Goal: Task Accomplishment & Management: Manage account settings

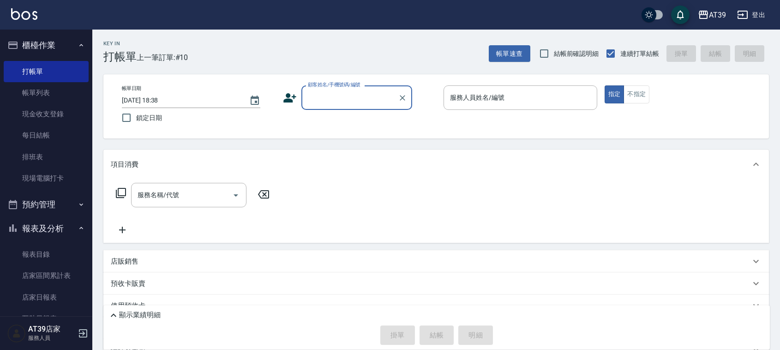
drag, startPoint x: 0, startPoint y: 0, endPoint x: 361, endPoint y: 102, distance: 374.7
click at [362, 103] on input "顧客姓名/手機號碼/編號" at bounding box center [350, 98] width 89 height 16
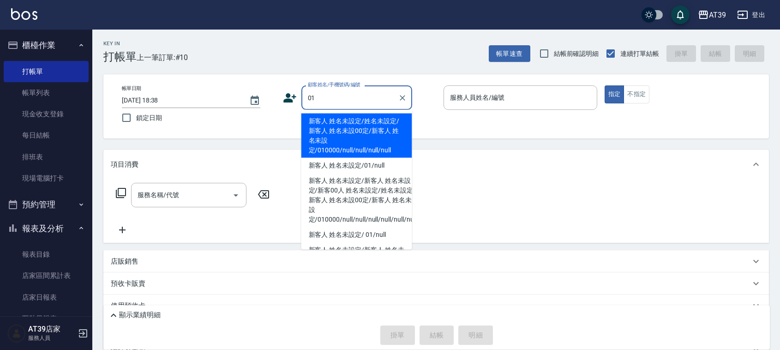
type input "新客人 姓名未設定/姓名未設定/新客人 姓名未設00定/新客人 姓名未設定/010000/null/null/null/null"
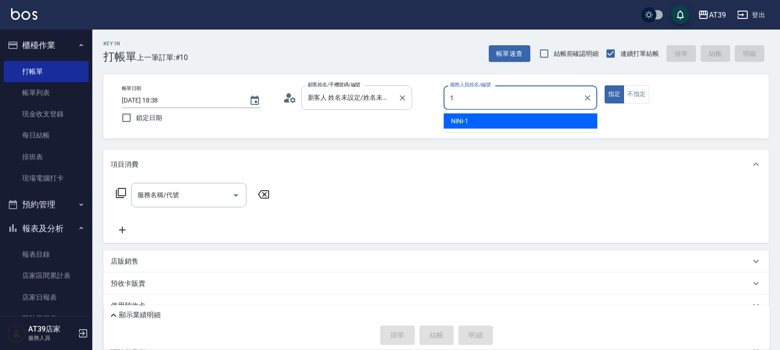
type input "NiNi-1"
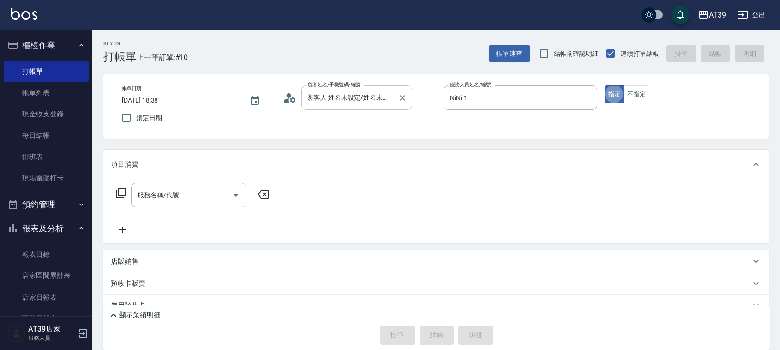
type button "true"
type input "新客人 姓名未設定/01/null"
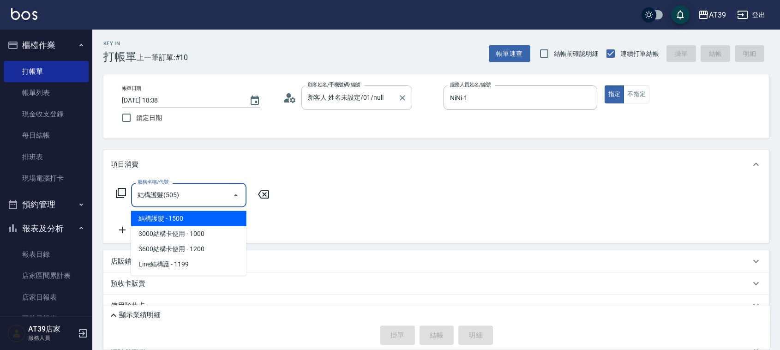
type input "結構護髮(505)"
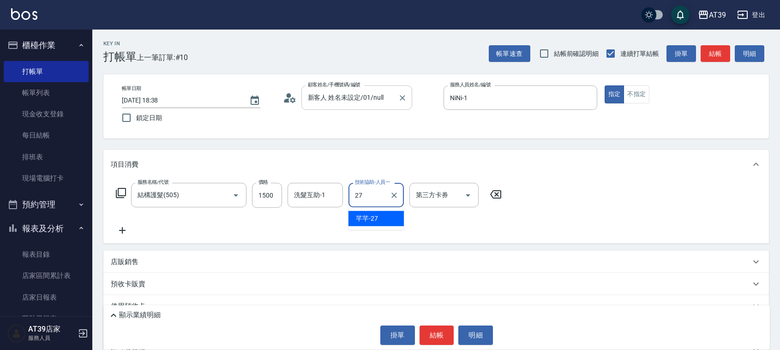
type input "芊芊-27"
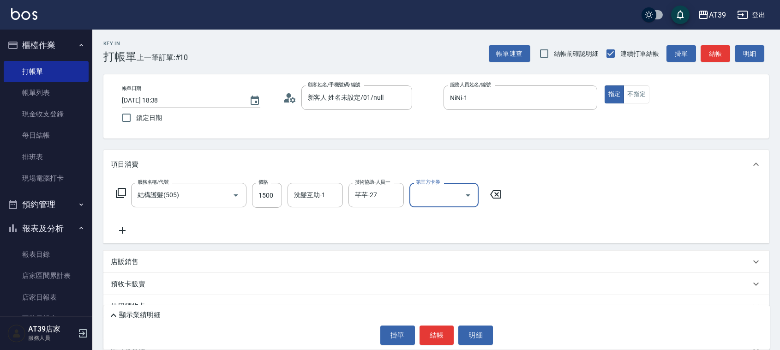
click at [705, 54] on button "結帳" at bounding box center [716, 53] width 30 height 17
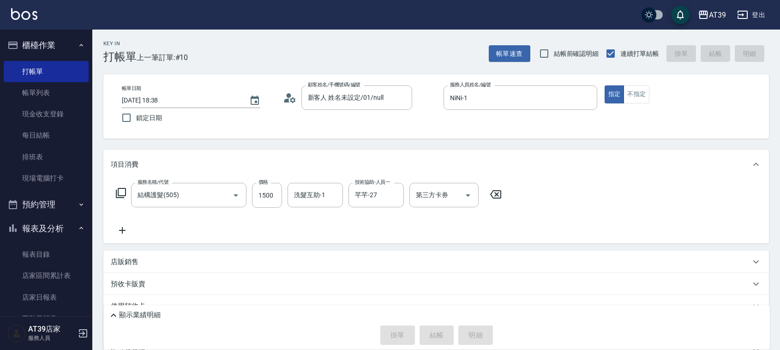
type input "2025/08/21 19:47"
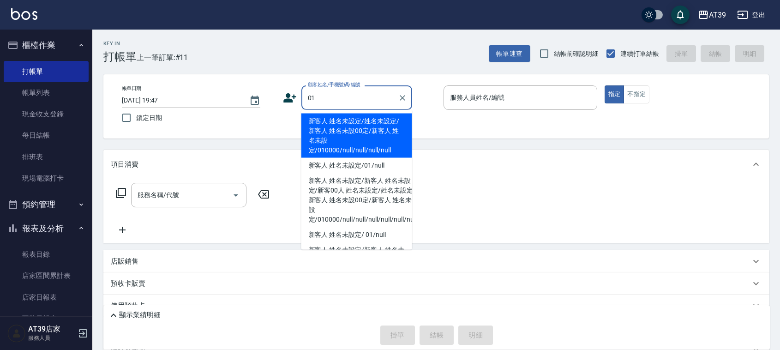
type input "新客人 姓名未設定/姓名未設定/新客人 姓名未設00定/新客人 姓名未設定/010000/null/null/null/null"
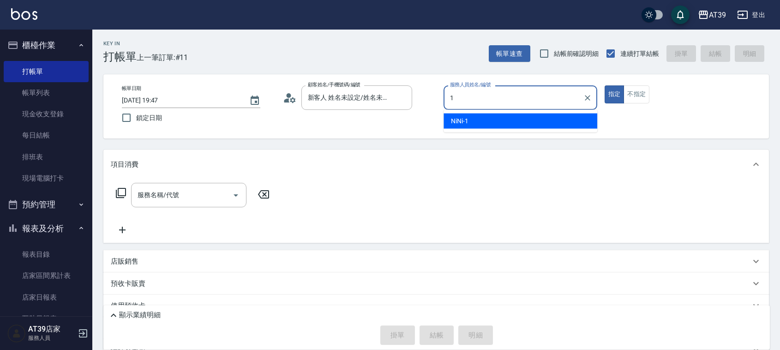
type input "NiNi-1"
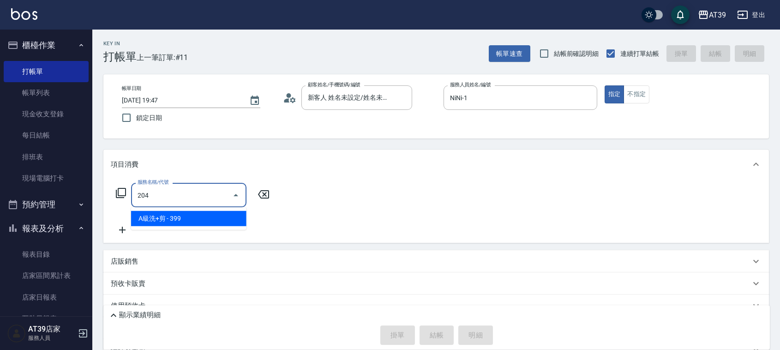
type input "A級洗+剪(204)"
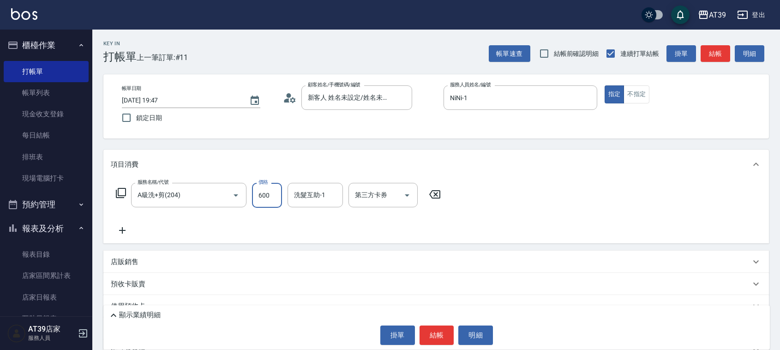
type input "600"
type input "芊芊-27"
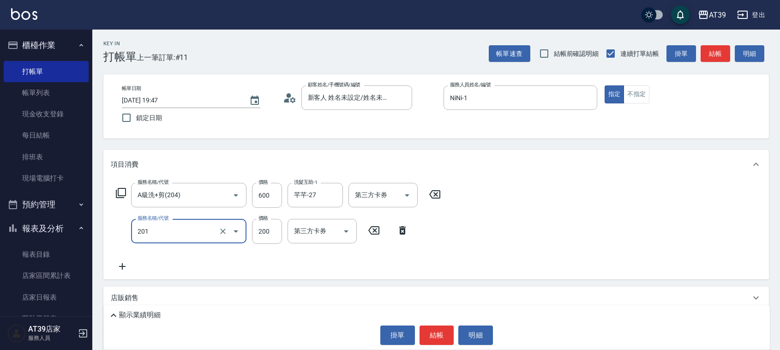
type input "B級單剪(201)"
type input "300"
click at [705, 54] on button "結帳" at bounding box center [716, 53] width 30 height 17
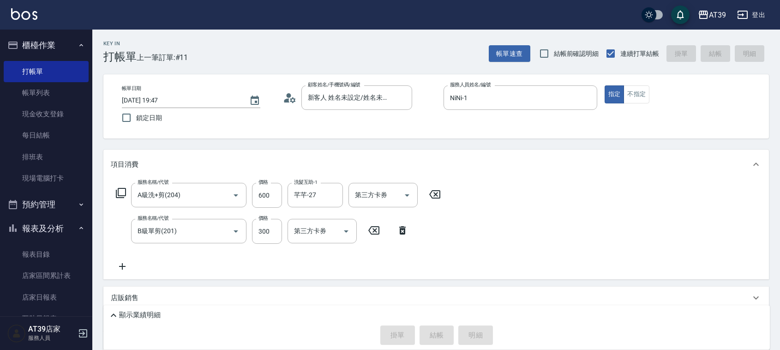
type input "2025/08/21 19:48"
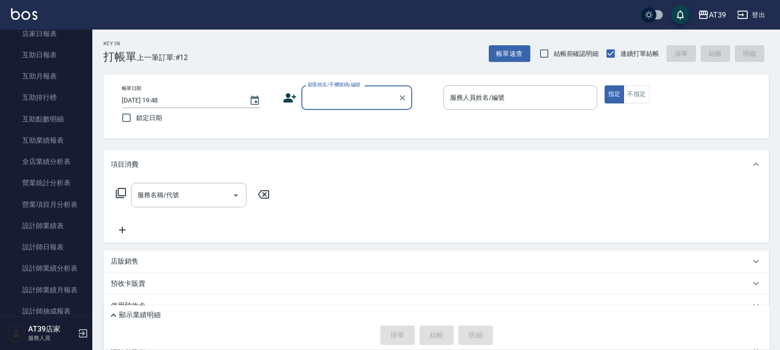
scroll to position [271, 0]
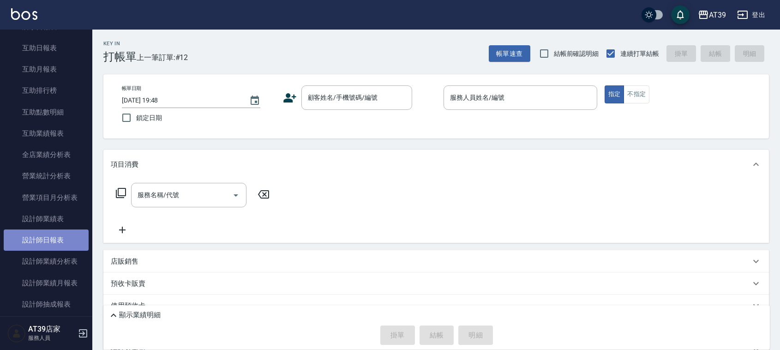
click at [54, 240] on link "設計師日報表" at bounding box center [46, 240] width 85 height 21
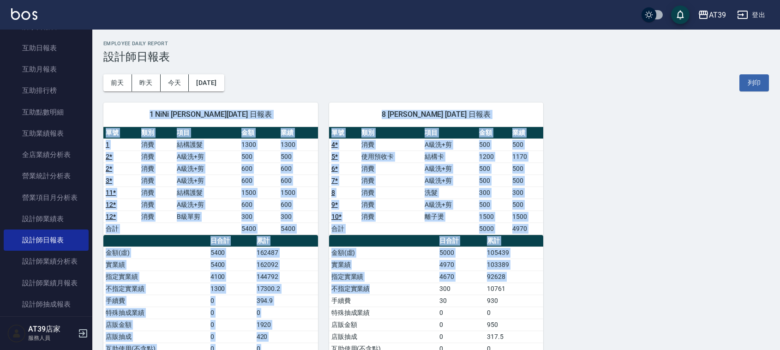
drag, startPoint x: 309, startPoint y: 82, endPoint x: 399, endPoint y: 287, distance: 224.4
click at [399, 287] on div "AT39 2025-08-21 設計師日報表 列印時間： 2025-08-21-19:48 Employee Daily Report 設計師日報表 前天 昨…" at bounding box center [436, 252] width 688 height 444
click at [399, 287] on td "不指定實業績" at bounding box center [383, 289] width 108 height 12
drag, startPoint x: 399, startPoint y: 287, endPoint x: 325, endPoint y: 65, distance: 234.8
click at [325, 65] on div "AT39 2025-08-21 設計師日報表 列印時間： 2025-08-21-19:48 Employee Daily Report 設計師日報表 前天 昨…" at bounding box center [436, 252] width 688 height 444
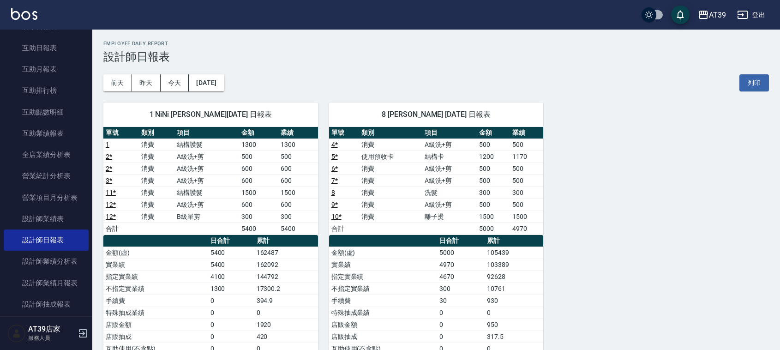
click at [325, 65] on div "前天 昨天 今天 2025/08/21 列印" at bounding box center [436, 82] width 666 height 39
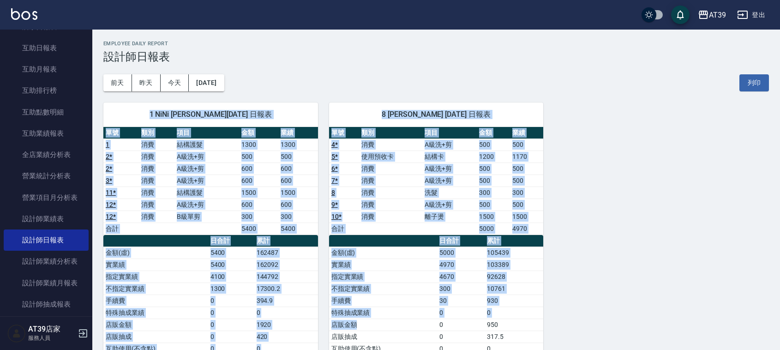
drag, startPoint x: 325, startPoint y: 65, endPoint x: 428, endPoint y: 328, distance: 282.7
click at [428, 328] on div "AT39 2025-08-21 設計師日報表 列印時間： 2025-08-21-19:48 Employee Daily Report 設計師日報表 前天 昨…" at bounding box center [436, 252] width 688 height 444
click at [428, 328] on td "店販金額" at bounding box center [383, 325] width 108 height 12
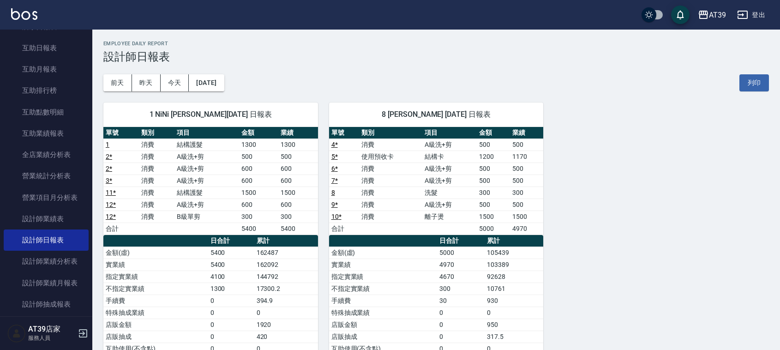
click at [17, 6] on div "AT39 登出" at bounding box center [390, 15] width 780 height 30
drag, startPoint x: 17, startPoint y: 6, endPoint x: 15, endPoint y: 14, distance: 9.1
click at [15, 14] on div "AT39 登出" at bounding box center [390, 15] width 780 height 30
click at [16, 10] on img at bounding box center [24, 14] width 26 height 12
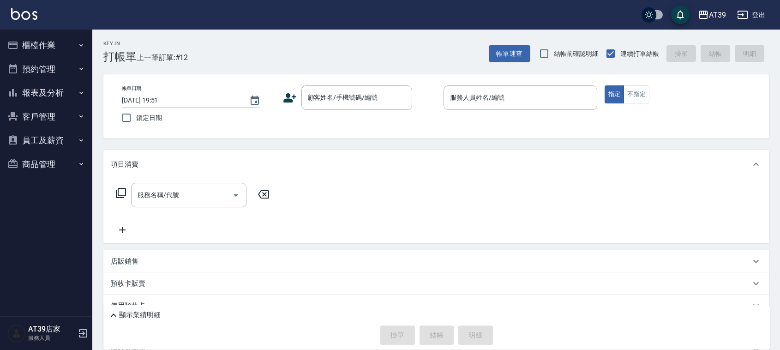
click at [306, 40] on div "Key In 打帳單 上一筆訂單:#12 帳單速查 結帳前確認明細 連續打單結帳 掛單 結帳 明細" at bounding box center [430, 47] width 677 height 34
click at [375, 96] on input "顧客姓名/手機號碼/編號" at bounding box center [350, 98] width 89 height 16
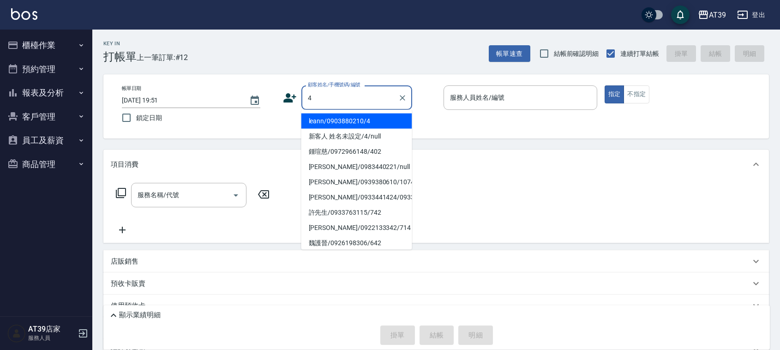
type input "leann/0903880210/4"
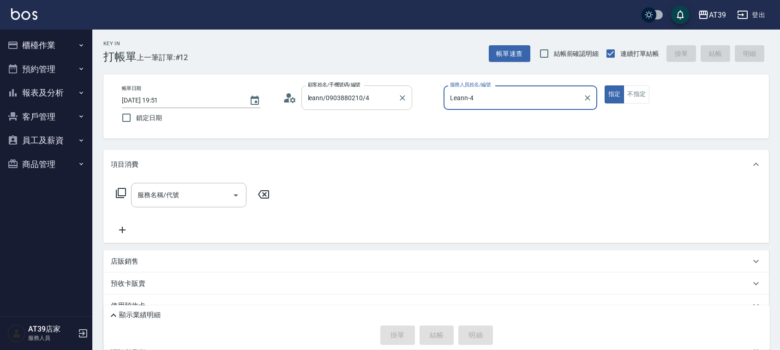
type input "Leann-4"
click at [605, 85] on button "指定" at bounding box center [615, 94] width 20 height 18
type button "true"
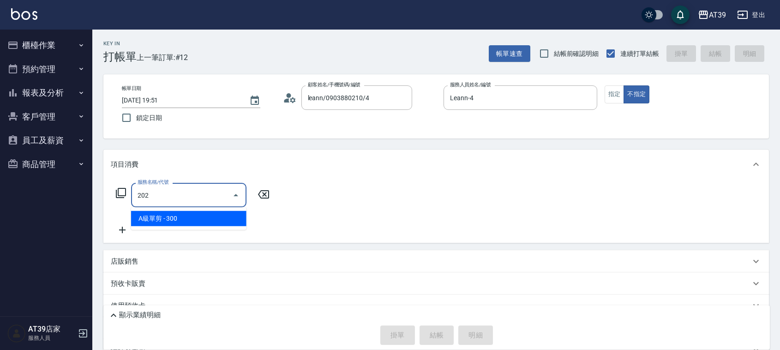
type input "202"
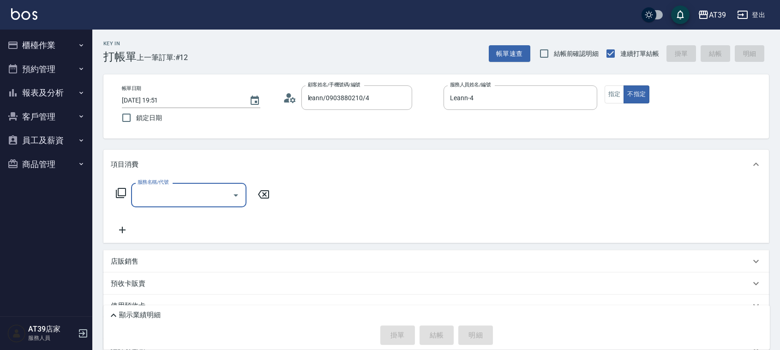
click at [194, 190] on input "服務名稱/代號" at bounding box center [181, 195] width 93 height 16
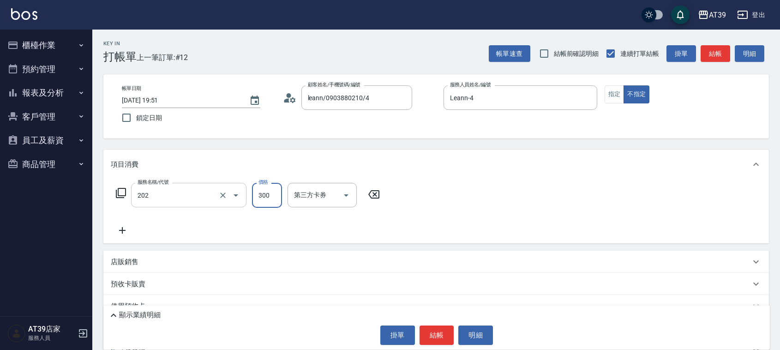
type input "A級單剪(202)"
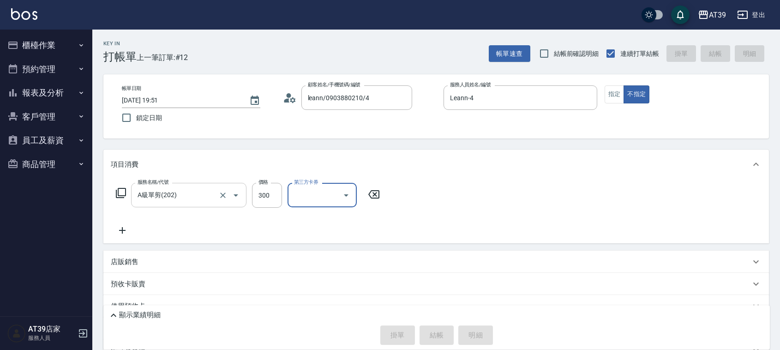
type input "2025/08/21 19:52"
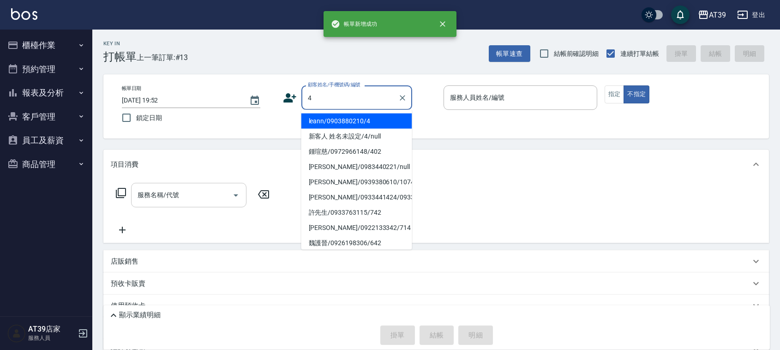
type input "leann/0903880210/4"
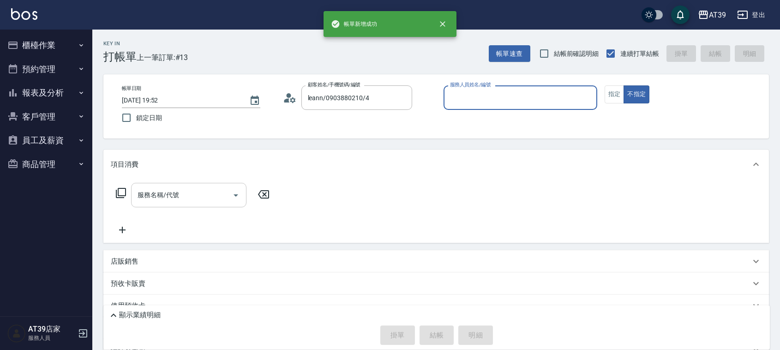
type input "Leann-4"
click at [624, 85] on button "不指定" at bounding box center [637, 94] width 26 height 18
type button "false"
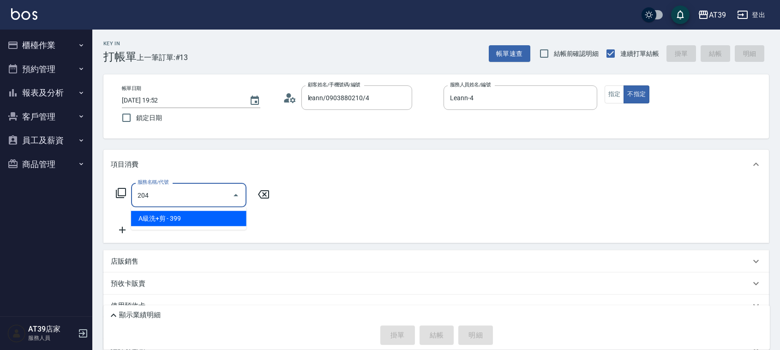
type input "A級洗+剪(204)"
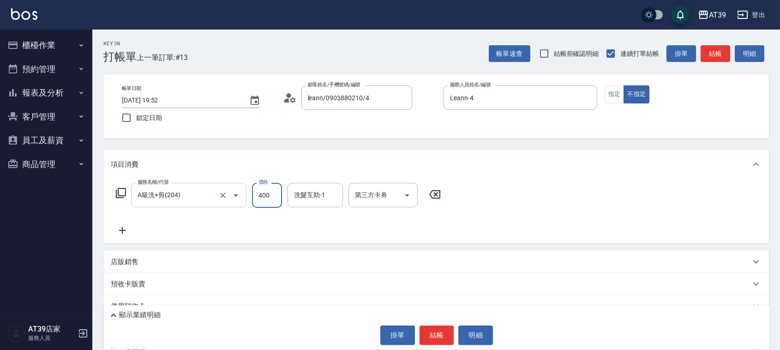
type input "400"
type input "芊芊-27"
click at [447, 328] on button "結帳" at bounding box center [437, 335] width 35 height 19
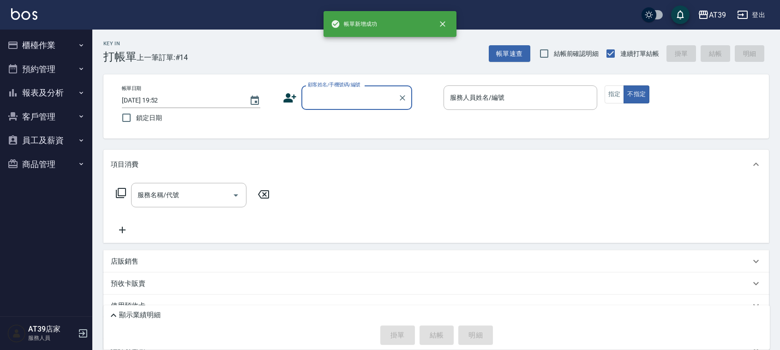
click at [345, 103] on input "顧客姓名/手機號碼/編號" at bounding box center [350, 98] width 89 height 16
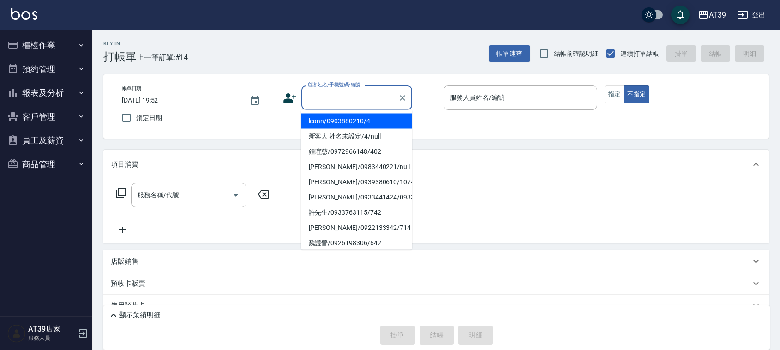
click at [343, 125] on li "leann/0903880210/4" at bounding box center [357, 121] width 111 height 15
type input "leann/0903880210/4"
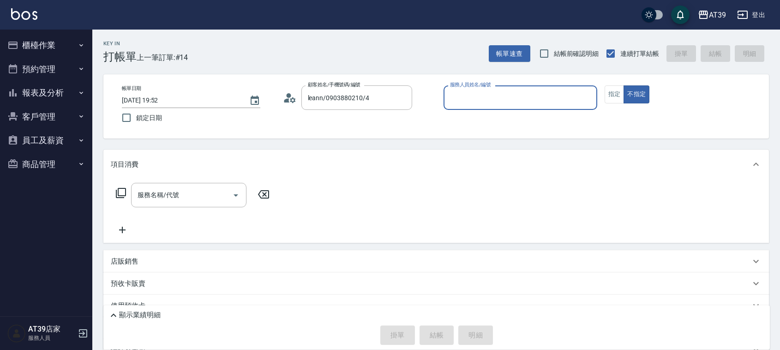
type input "Leann-4"
click at [119, 197] on icon at bounding box center [120, 192] width 11 height 11
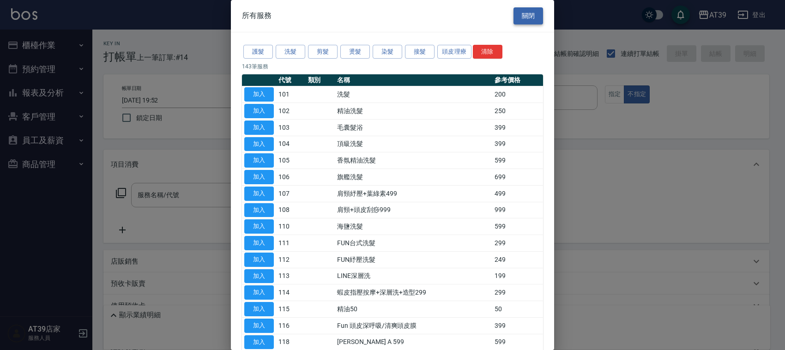
click at [514, 14] on button "關閉" at bounding box center [529, 15] width 30 height 17
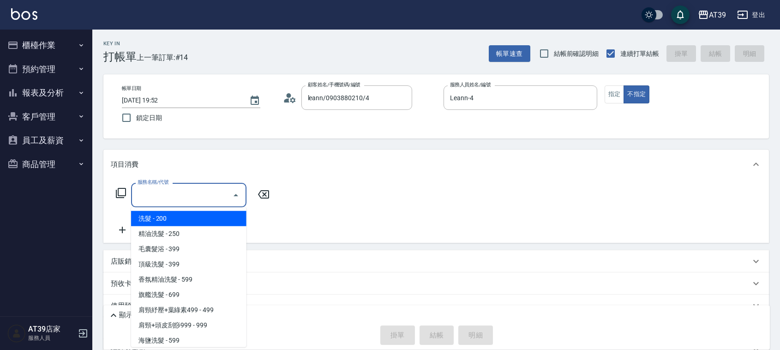
click at [146, 187] on div "服務名稱/代號 服務名稱/代號" at bounding box center [188, 195] width 115 height 24
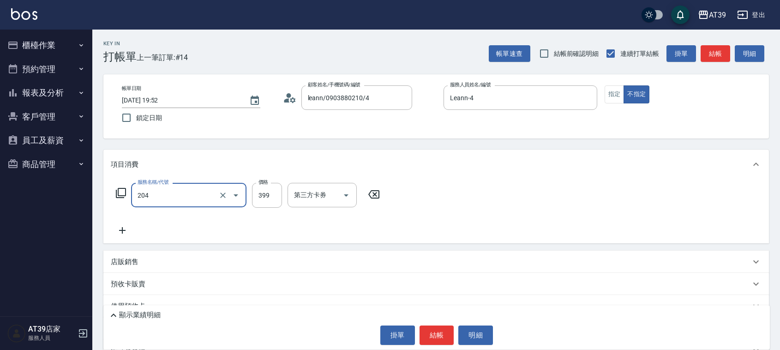
type input "A級洗+剪(204)"
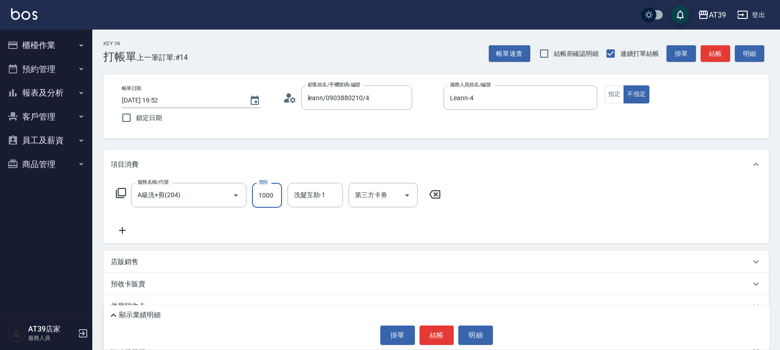
type input "1000"
drag, startPoint x: 155, startPoint y: 259, endPoint x: 155, endPoint y: 254, distance: 5.1
click at [155, 259] on div "店販銷售" at bounding box center [431, 262] width 640 height 10
click at [146, 292] on input "服務人員姓名/編號" at bounding box center [145, 296] width 61 height 16
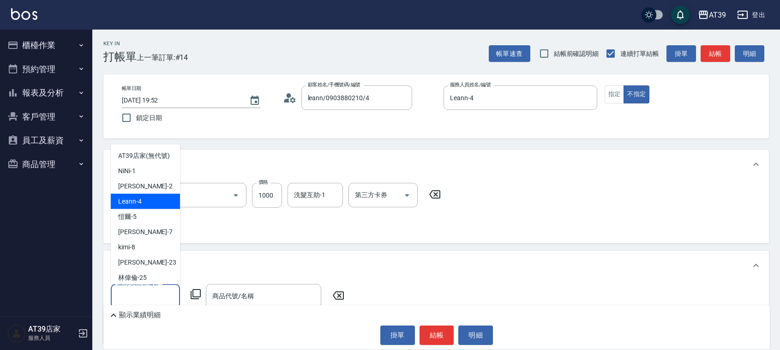
click at [149, 209] on div "Leann -4" at bounding box center [145, 200] width 69 height 15
type input "Leann-4"
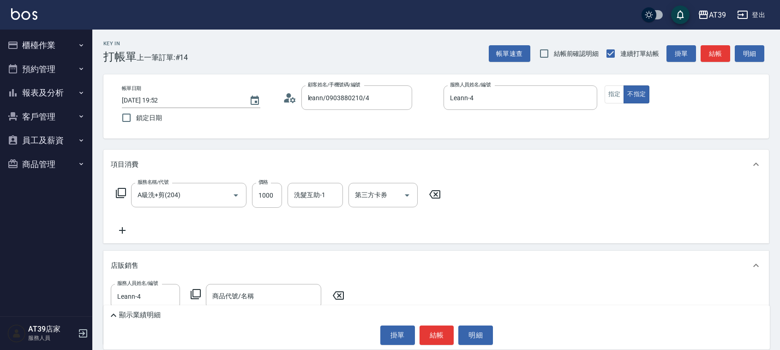
click at [193, 295] on icon at bounding box center [196, 294] width 10 height 10
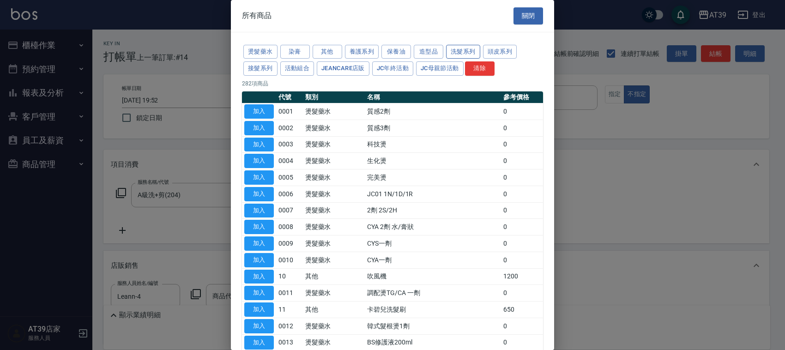
click at [466, 47] on button "洗髮系列" at bounding box center [463, 52] width 34 height 14
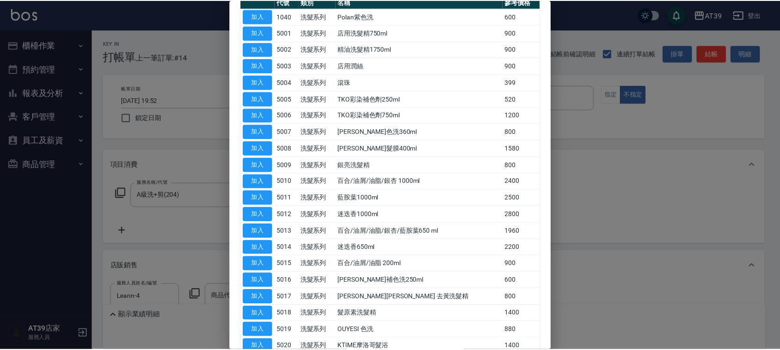
scroll to position [115, 0]
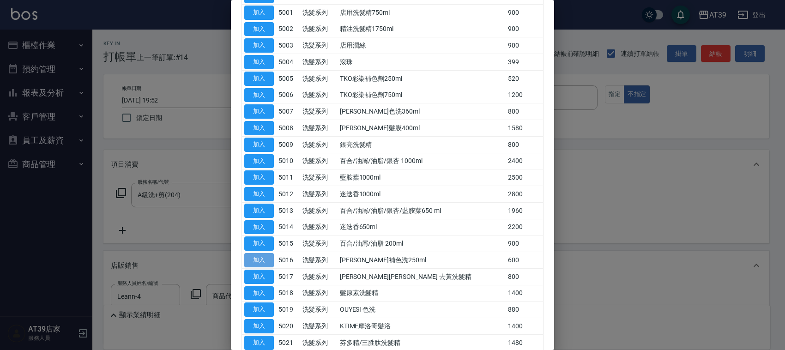
click at [272, 262] on button "加入" at bounding box center [259, 260] width 30 height 14
type input "沐宥補色洗250ml"
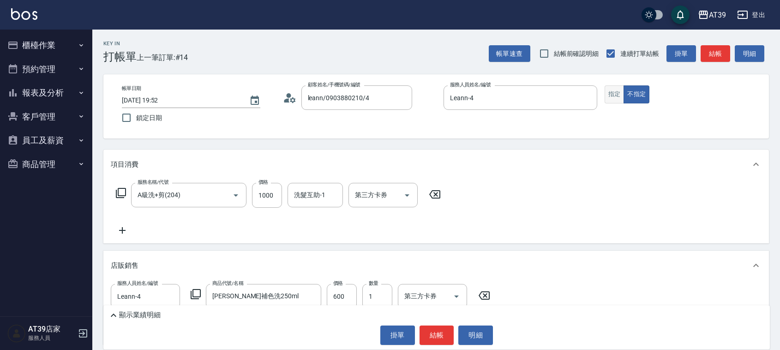
click at [621, 99] on button "指定" at bounding box center [615, 94] width 20 height 18
drag, startPoint x: 426, startPoint y: 328, endPoint x: 578, endPoint y: 327, distance: 151.9
click at [578, 327] on div "掛單 結帳 明細" at bounding box center [437, 335] width 658 height 19
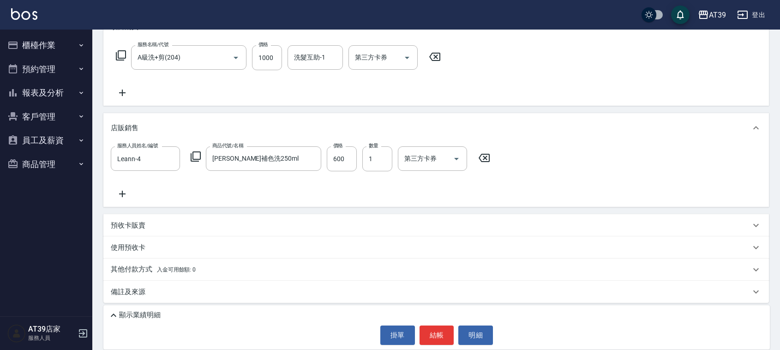
scroll to position [141, 0]
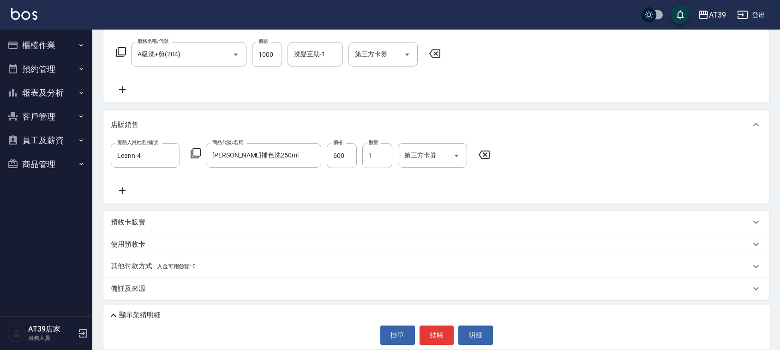
click at [138, 312] on p "顯示業績明細" at bounding box center [140, 315] width 42 height 10
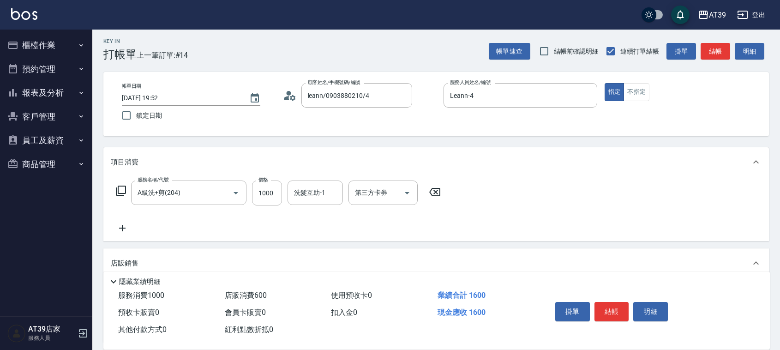
scroll to position [0, 0]
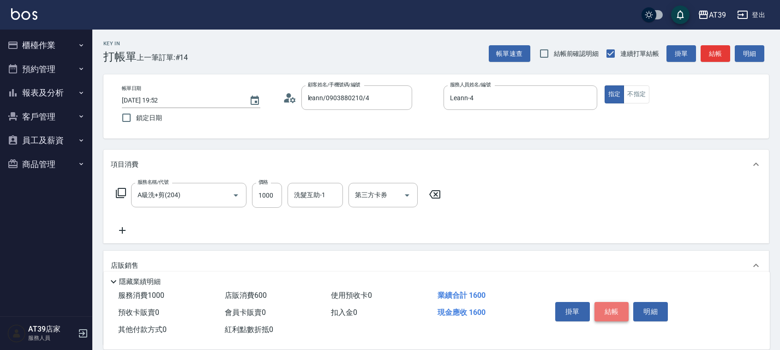
click at [611, 310] on button "結帳" at bounding box center [612, 311] width 35 height 19
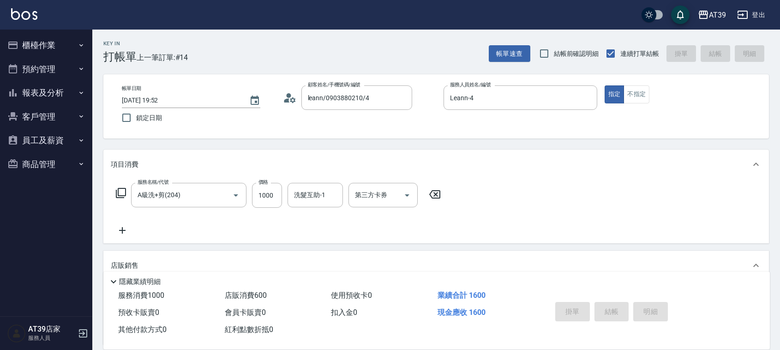
type input "2025/08/21 19:53"
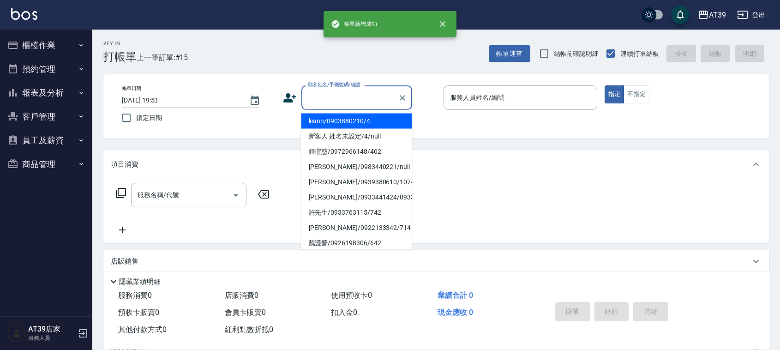
click at [345, 96] on input "顧客姓名/手機號碼/編號" at bounding box center [350, 98] width 89 height 16
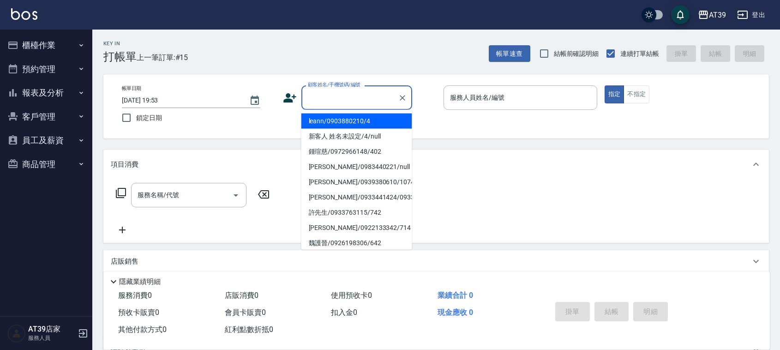
click at [352, 125] on li "leann/0903880210/4" at bounding box center [357, 121] width 111 height 15
type input "leann/0903880210/4"
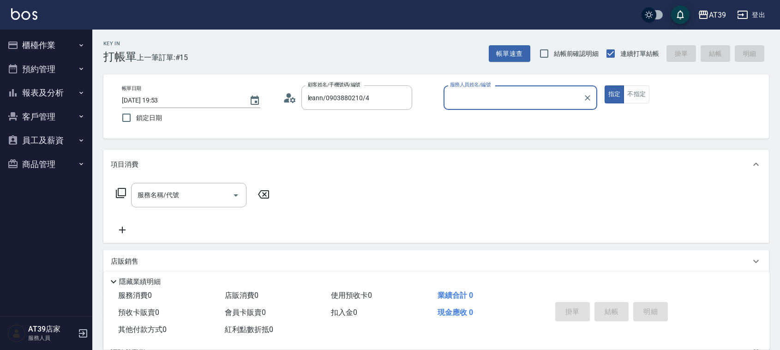
type input "Leann-4"
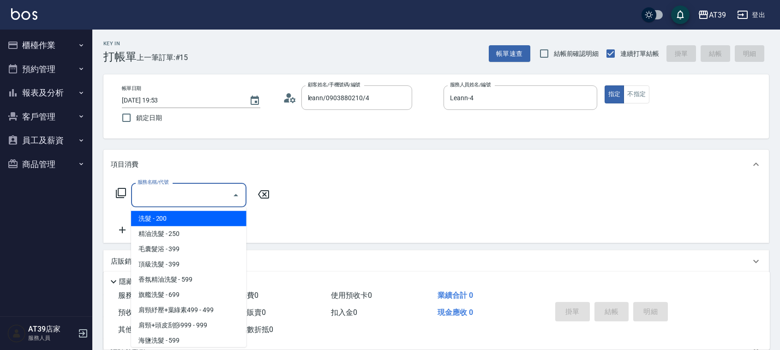
click at [197, 198] on input "服務名稱/代號" at bounding box center [181, 195] width 93 height 16
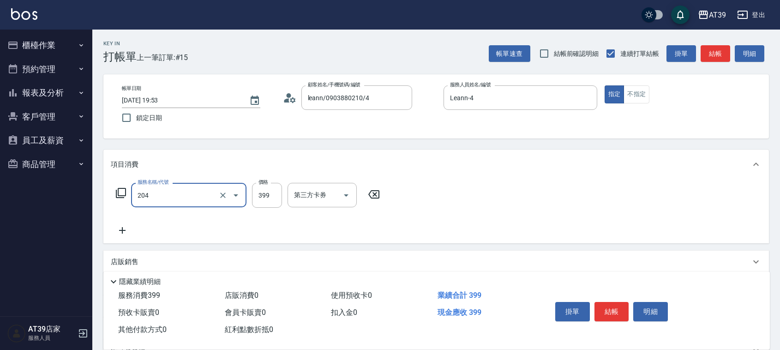
type input "A級洗+剪(204)"
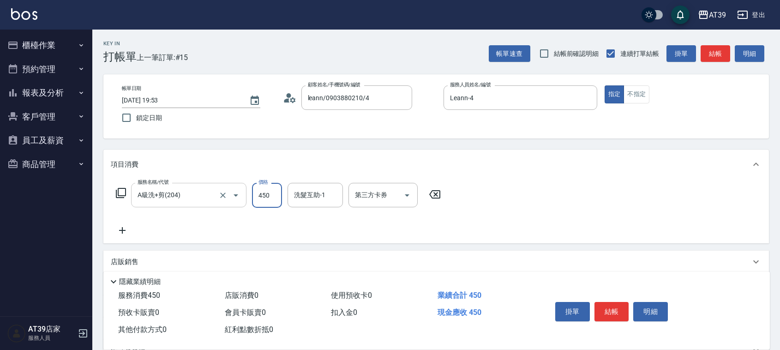
type input "450"
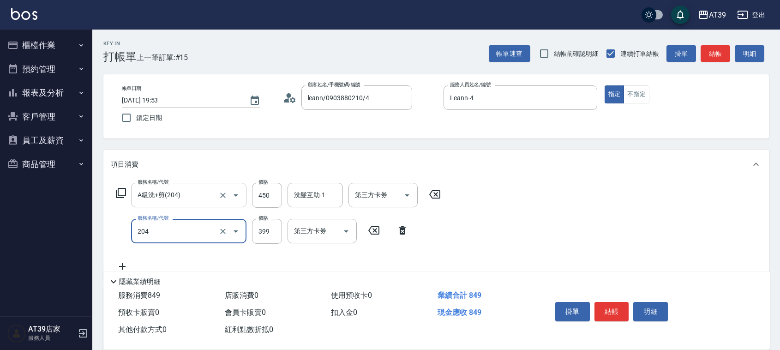
type input "A級洗+剪(204)"
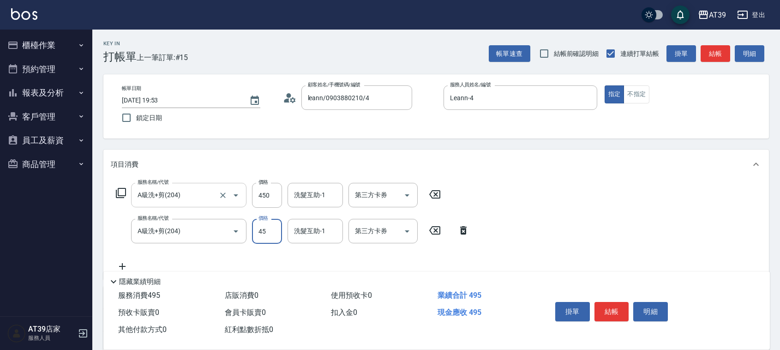
type input "450"
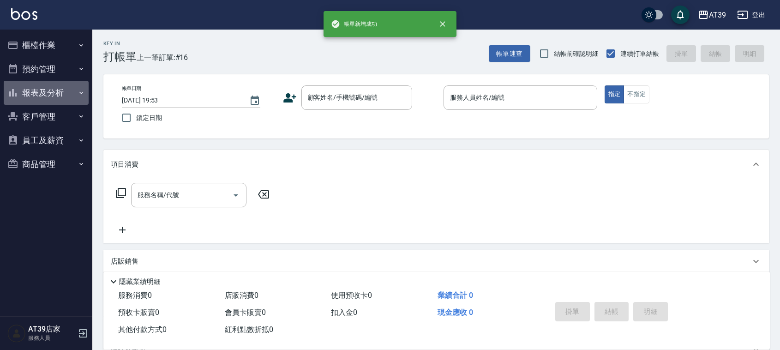
click at [27, 96] on button "報表及分析" at bounding box center [46, 93] width 85 height 24
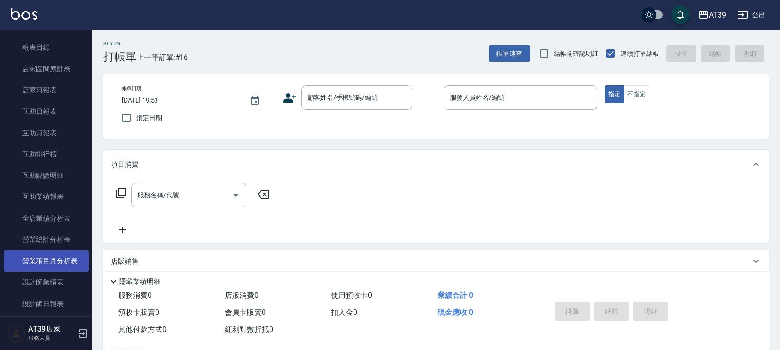
scroll to position [173, 0]
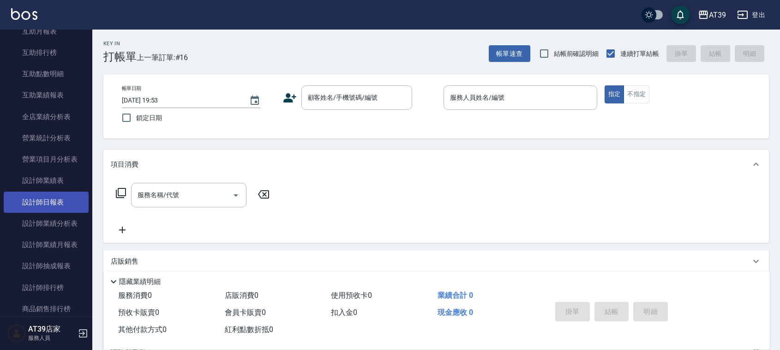
click at [54, 203] on link "設計師日報表" at bounding box center [46, 202] width 85 height 21
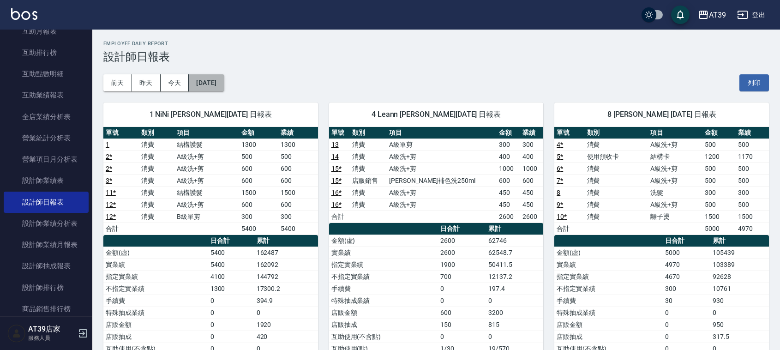
click at [199, 79] on button "[DATE]" at bounding box center [206, 82] width 35 height 17
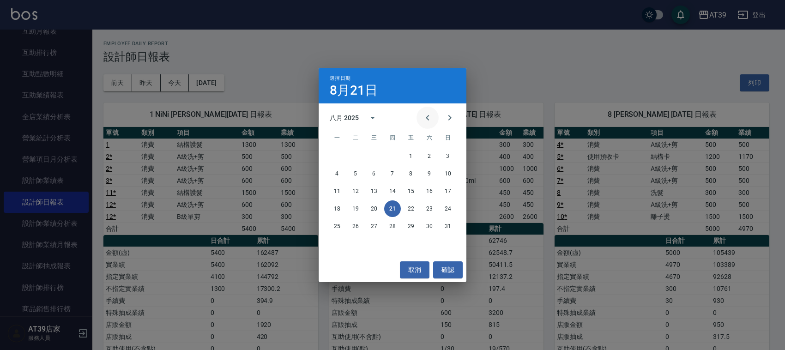
click at [425, 112] on icon "Previous month" at bounding box center [427, 117] width 11 height 11
click at [391, 225] on button "31" at bounding box center [392, 226] width 17 height 17
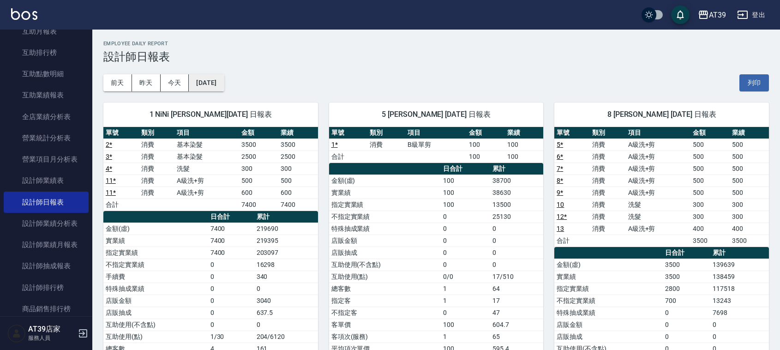
click at [224, 77] on button "[DATE]" at bounding box center [206, 82] width 35 height 17
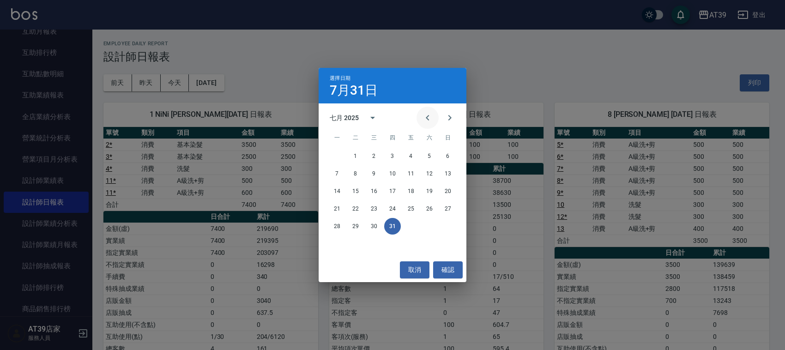
click at [430, 114] on icon "Previous month" at bounding box center [427, 117] width 11 height 11
click at [334, 242] on button "30" at bounding box center [337, 244] width 17 height 17
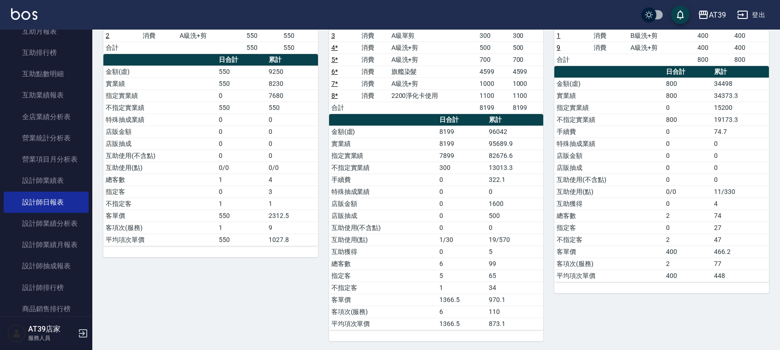
scroll to position [114, 0]
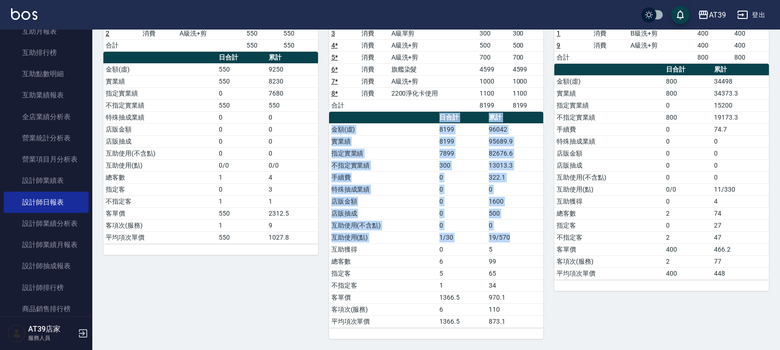
drag, startPoint x: 509, startPoint y: 236, endPoint x: 320, endPoint y: 241, distance: 189.4
click at [320, 241] on div "4 Leann 林思宇 06/30/2025 日報表 單號 類別 項目 金額 業績 3 消費 A級單剪 300 300 4 * 消費 A級洗+剪 500 50…" at bounding box center [431, 159] width 226 height 359
click at [345, 234] on td "互助使用(點)" at bounding box center [383, 237] width 109 height 12
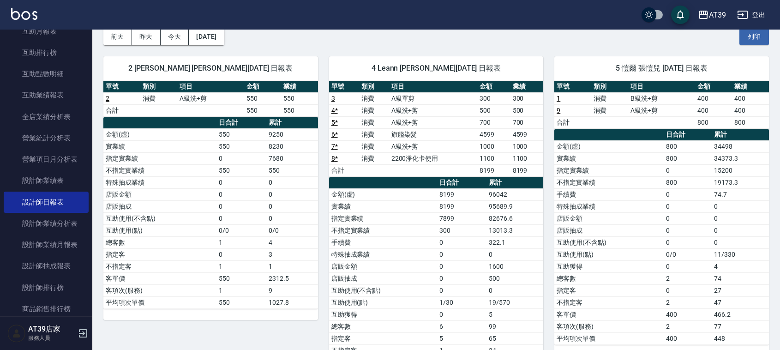
scroll to position [0, 0]
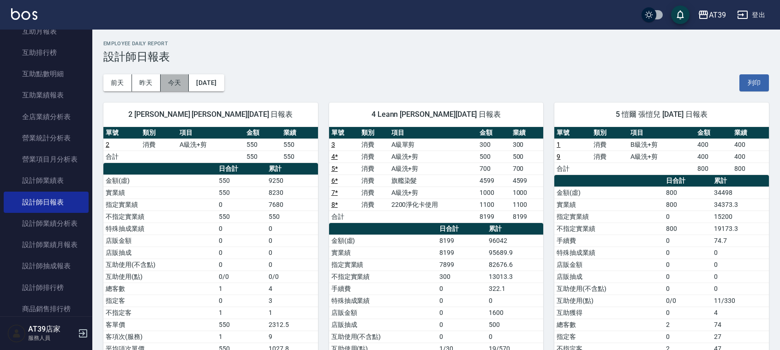
click at [181, 79] on button "今天" at bounding box center [175, 82] width 29 height 17
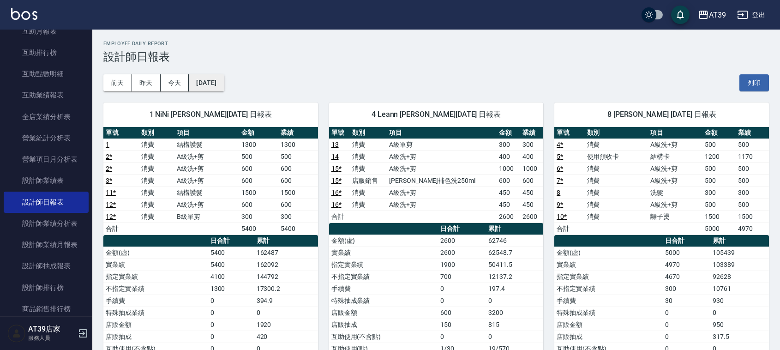
click at [224, 85] on button "[DATE]" at bounding box center [206, 82] width 35 height 17
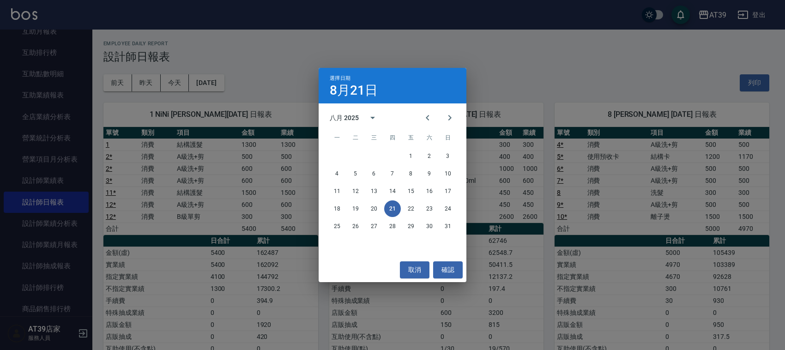
click at [343, 48] on div "選擇日期 8月21日 八月 2025 一 二 三 四 五 六 日 1 2 3 4 5 6 7 8 9 10 11 12 13 14 15 16 17 18 1…" at bounding box center [392, 175] width 785 height 350
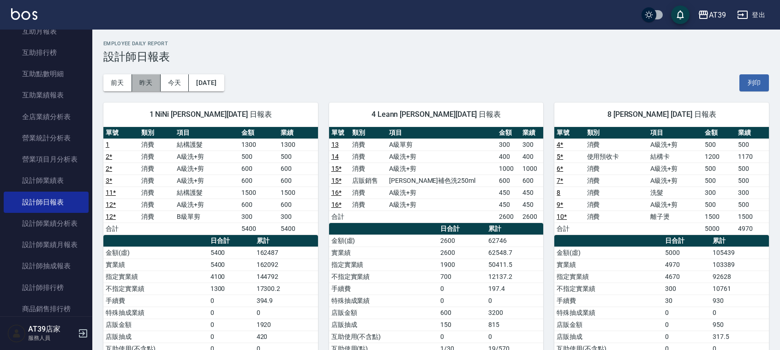
click at [141, 89] on button "昨天" at bounding box center [146, 82] width 29 height 17
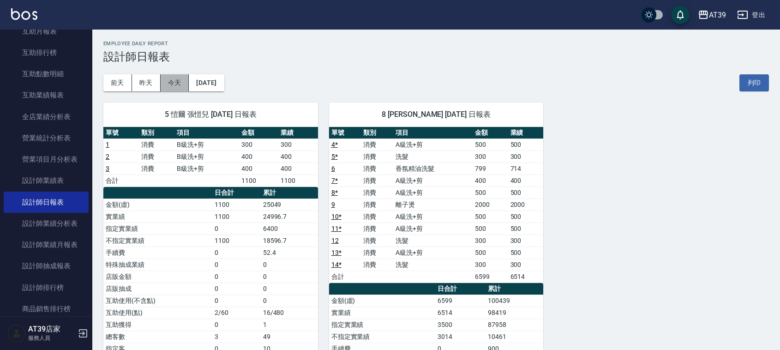
click at [187, 83] on button "今天" at bounding box center [175, 82] width 29 height 17
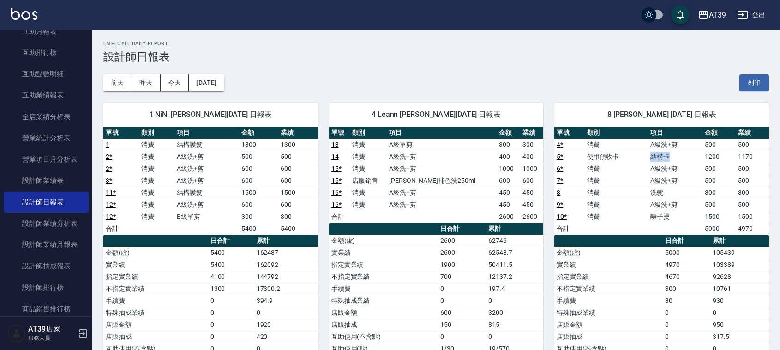
drag, startPoint x: 637, startPoint y: 159, endPoint x: 676, endPoint y: 160, distance: 38.3
click at [676, 160] on tr "5 * 使用預收卡 結構卡 1200 1170" at bounding box center [662, 157] width 215 height 12
click at [676, 160] on td "結構卡" at bounding box center [675, 157] width 54 height 12
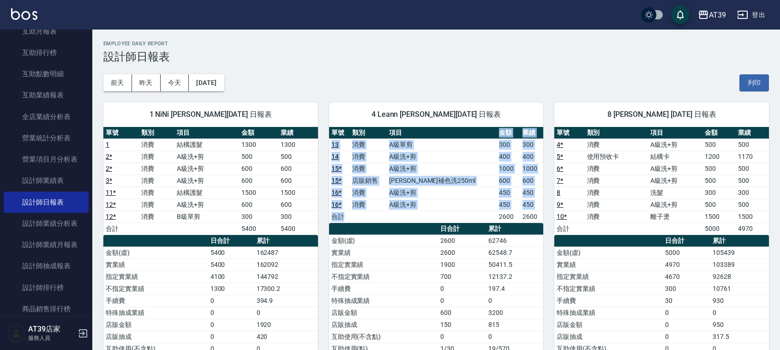
drag, startPoint x: 460, startPoint y: 218, endPoint x: 435, endPoint y: 134, distance: 88.2
click at [435, 134] on table "單號 類別 項目 金額 業績 13 消費 A級單剪 300 300 14 消費 A級洗+剪 400 400 15 * 消費 A級洗+剪 1000 1000 1…" at bounding box center [436, 175] width 215 height 96
click at [435, 134] on th "項目" at bounding box center [442, 133] width 110 height 12
drag, startPoint x: 435, startPoint y: 134, endPoint x: 467, endPoint y: 232, distance: 103.5
click at [467, 232] on div "單號 類別 項目 金額 業績 13 消費 A級單剪 300 300 14 消費 A級洗+剪 400 400 15 * 消費 A級洗+剪 1000 1000 1…" at bounding box center [436, 283] width 215 height 312
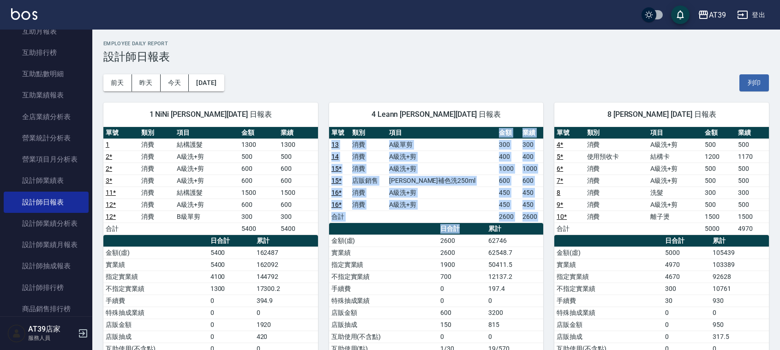
click at [467, 232] on th "日合計" at bounding box center [462, 229] width 48 height 12
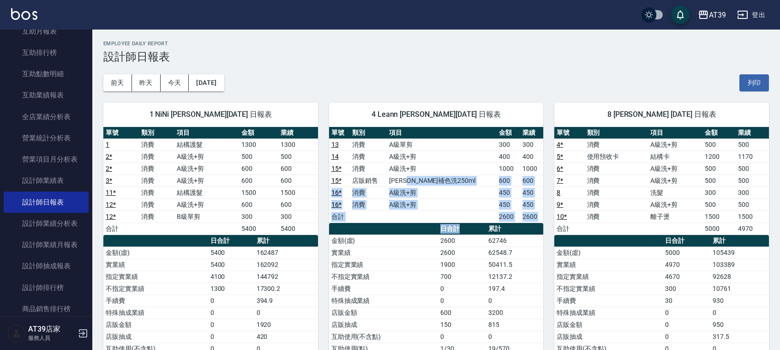
drag, startPoint x: 467, startPoint y: 232, endPoint x: 432, endPoint y: 133, distance: 105.6
click at [443, 158] on div "單號 類別 項目 金額 業績 13 消費 A級單剪 300 300 14 消費 A級洗+剪 400 400 15 * 消費 A級洗+剪 1000 1000 1…" at bounding box center [436, 283] width 215 height 312
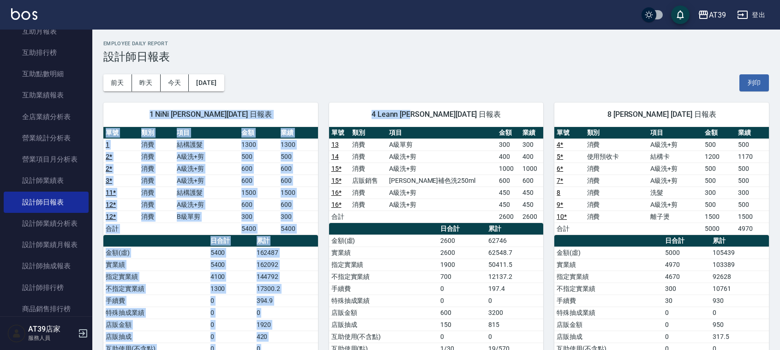
drag, startPoint x: 425, startPoint y: 121, endPoint x: 375, endPoint y: 88, distance: 61.0
click at [375, 88] on div "AT39 2025-08-21 設計師日報表 列印時間： 2025-08-21-19:54 Employee Daily Report 設計師日報表 前天 昨…" at bounding box center [436, 252] width 688 height 444
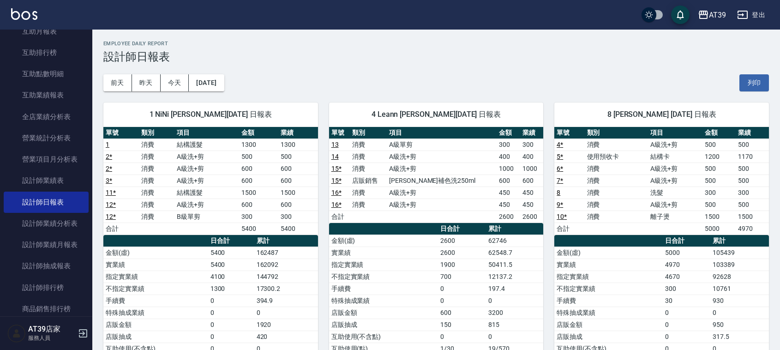
click at [375, 90] on div "前天 昨天 今天 2025/08/21 列印" at bounding box center [436, 82] width 666 height 39
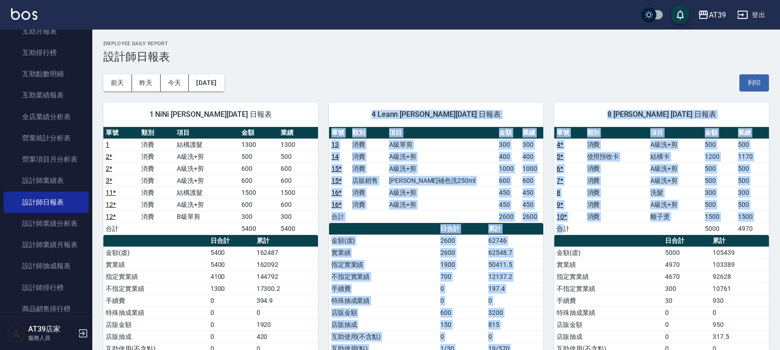
drag, startPoint x: 363, startPoint y: 105, endPoint x: 566, endPoint y: 229, distance: 237.5
click at [566, 229] on div "1 NiNi 陳玉伶 08/21/2025 日報表 單號 類別 項目 金額 業績 1 消費 結構護髮 1300 1300 2 * 消費 A級洗+剪 500 5…" at bounding box center [430, 276] width 677 height 371
click at [566, 229] on td "合計" at bounding box center [570, 229] width 30 height 12
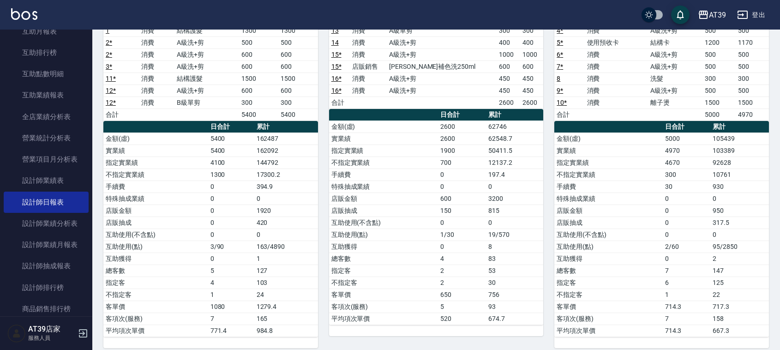
scroll to position [115, 0]
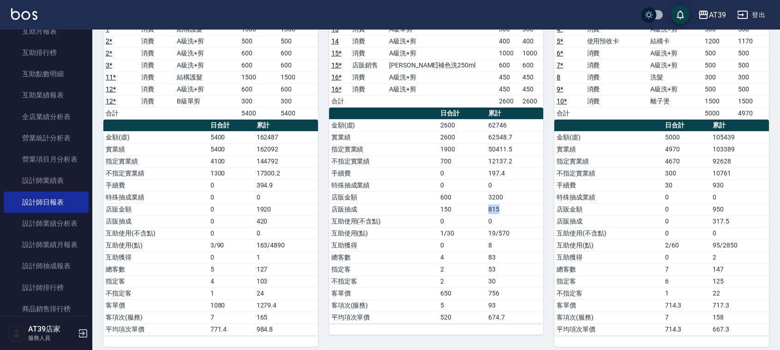
drag, startPoint x: 482, startPoint y: 209, endPoint x: 511, endPoint y: 212, distance: 29.7
click at [511, 212] on tr "店販抽成 150 815" at bounding box center [436, 209] width 215 height 12
click at [511, 212] on td "815" at bounding box center [514, 209] width 57 height 12
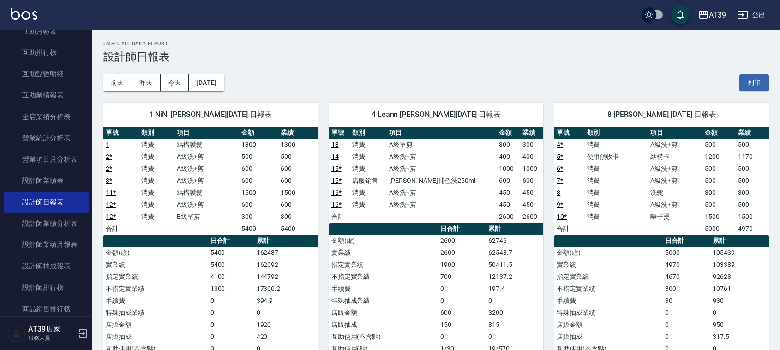
click at [21, 6] on div "AT39 登出" at bounding box center [390, 15] width 780 height 30
click at [28, 12] on img at bounding box center [24, 14] width 26 height 12
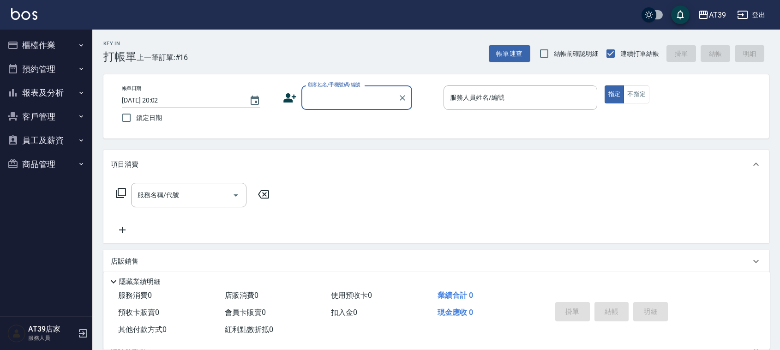
drag, startPoint x: 393, startPoint y: 151, endPoint x: 390, endPoint y: 161, distance: 9.5
click at [390, 157] on div "項目消費" at bounding box center [436, 165] width 666 height 30
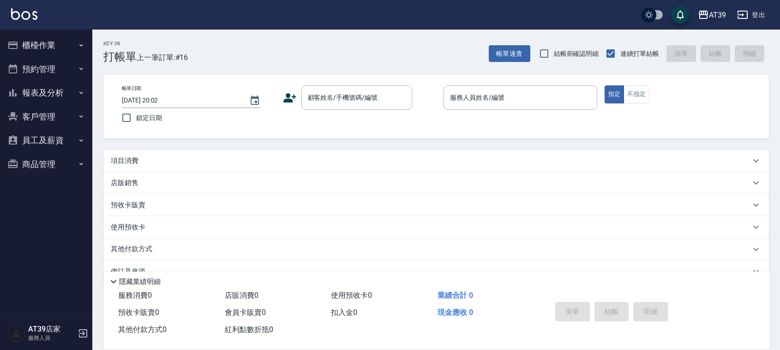
click at [357, 156] on div "項目消費" at bounding box center [431, 161] width 640 height 10
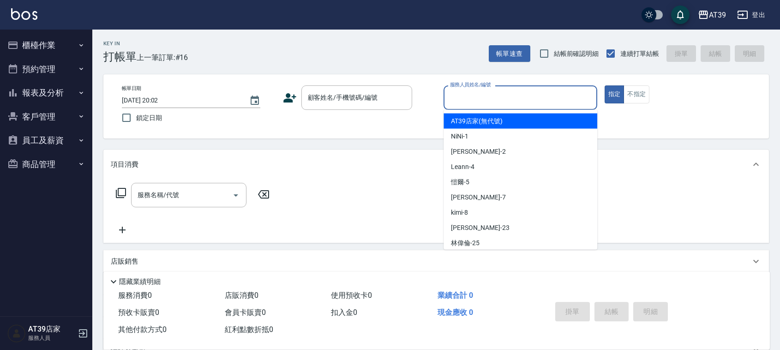
click at [484, 101] on input "服務人員姓名/編號" at bounding box center [520, 98] width 145 height 16
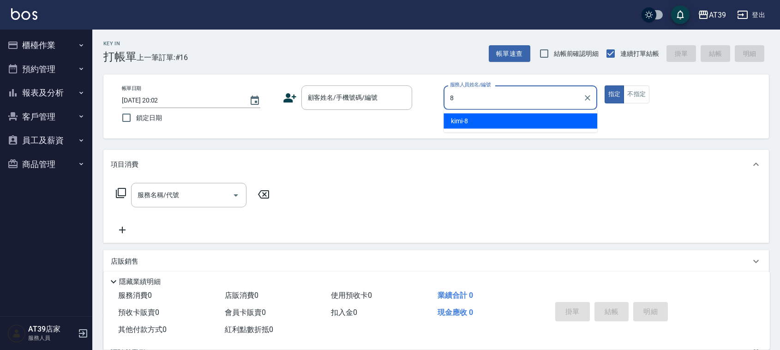
click at [483, 119] on div "kimi -8" at bounding box center [521, 121] width 154 height 15
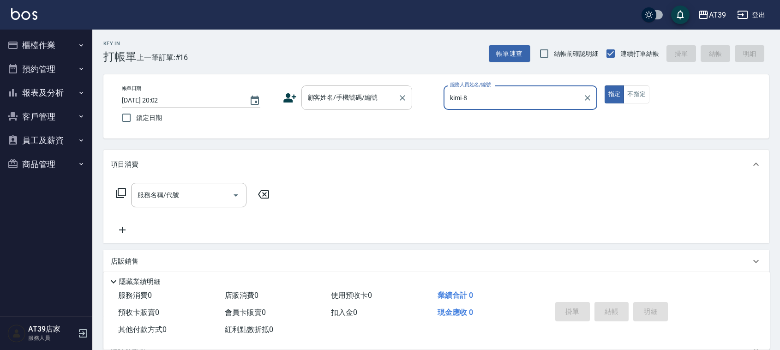
type input "kimi-8"
click at [367, 92] on div "顧客姓名/手機號碼/編號 顧客姓名/手機號碼/編號" at bounding box center [357, 97] width 111 height 24
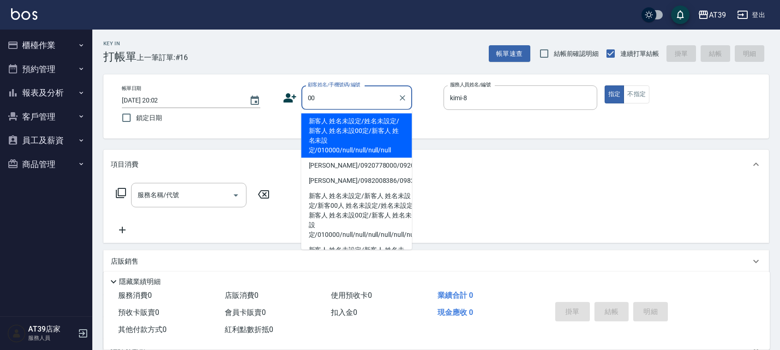
click at [362, 128] on li "新客人 姓名未設定/姓名未設定/新客人 姓名未設00定/新客人 姓名未設定/010000/null/null/null/null" at bounding box center [357, 136] width 111 height 44
type input "新客人 姓名未設定/姓名未設定/新客人 姓名未設00定/新客人 姓名未設定/010000/null/null/null/null"
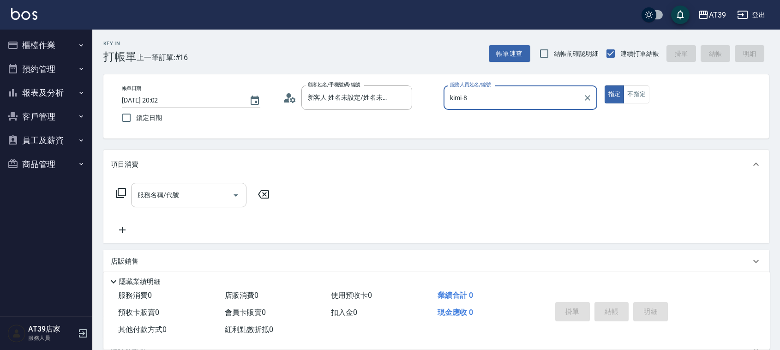
click at [211, 193] on input "服務名稱/代號" at bounding box center [181, 195] width 93 height 16
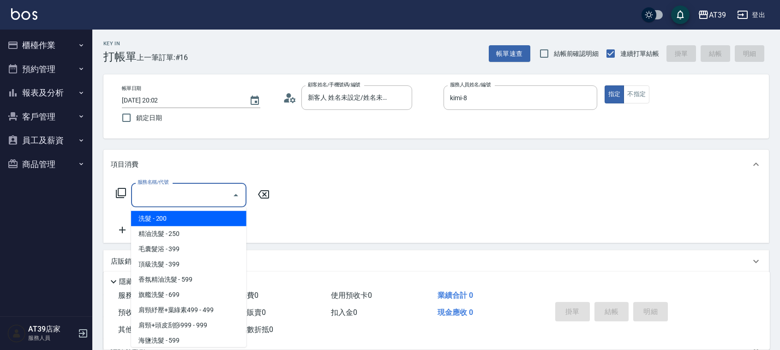
click at [213, 215] on span "洗髮 - 200" at bounding box center [188, 218] width 115 height 15
type input "洗髮(101)"
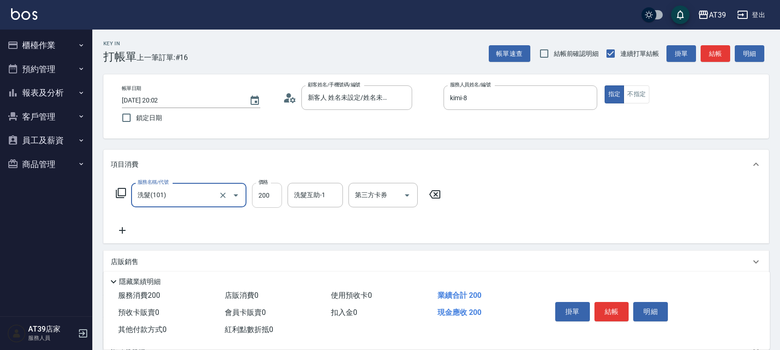
click at [269, 185] on input "200" at bounding box center [267, 195] width 30 height 25
type input "300"
drag, startPoint x: 649, startPoint y: 85, endPoint x: 643, endPoint y: 90, distance: 7.2
click at [649, 85] on button "不指定" at bounding box center [637, 94] width 26 height 18
click at [640, 93] on button "不指定" at bounding box center [637, 94] width 26 height 18
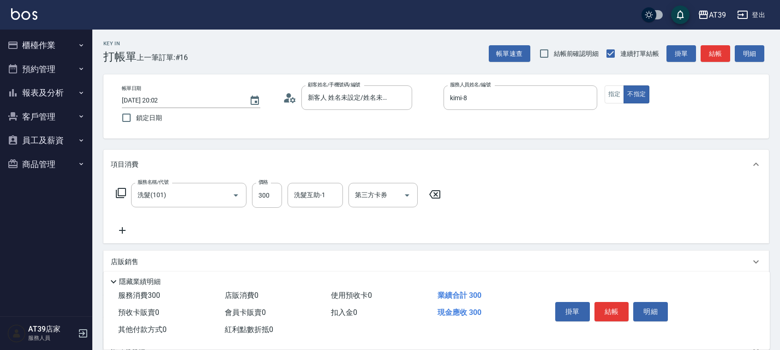
click at [715, 42] on div "Key In 打帳單 上一筆訂單:#16 帳單速查 結帳前確認明細 連續打單結帳 掛單 結帳 明細" at bounding box center [430, 47] width 677 height 34
click at [712, 52] on button "結帳" at bounding box center [716, 53] width 30 height 17
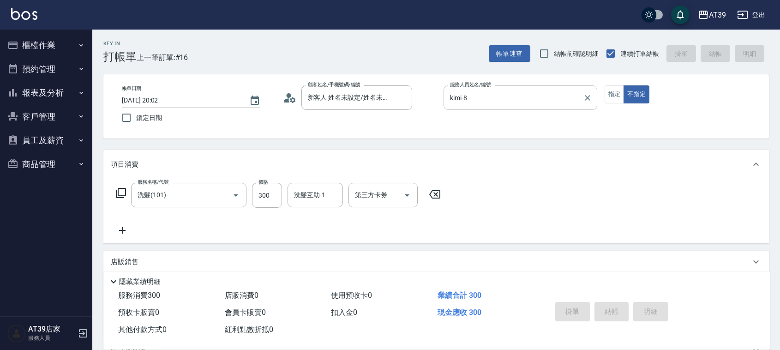
type input "2025/08/21 20:22"
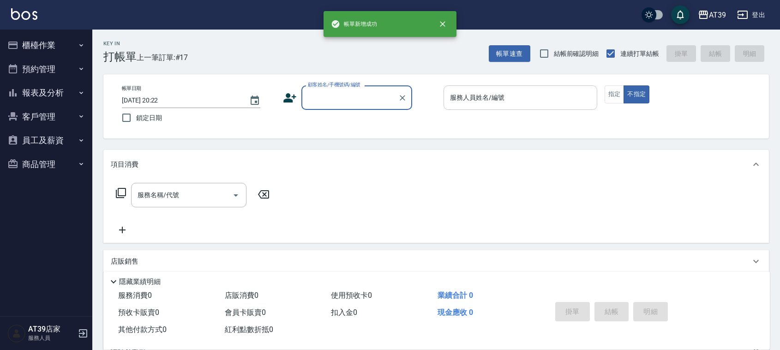
click at [464, 91] on div "服務人員姓名/編號 服務人員姓名/編號" at bounding box center [521, 97] width 154 height 24
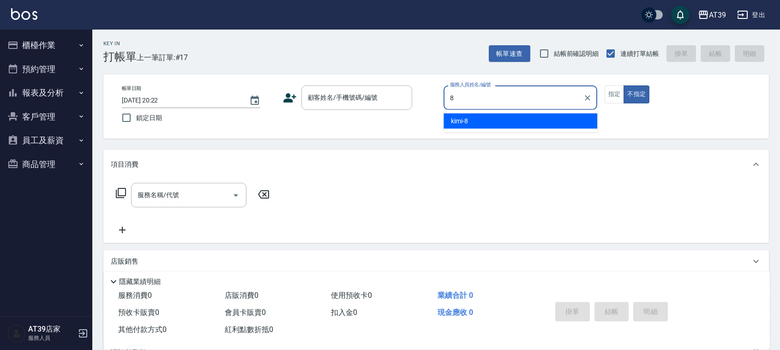
click at [463, 114] on div "kimi -8" at bounding box center [521, 121] width 154 height 15
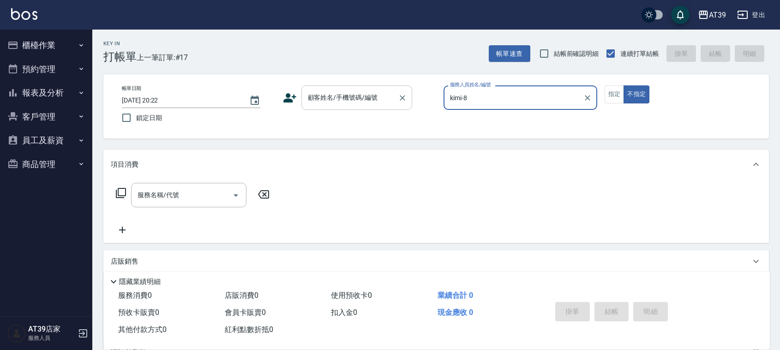
click at [375, 107] on div "顧客姓名/手機號碼/編號" at bounding box center [357, 97] width 111 height 24
type input "kimi-8"
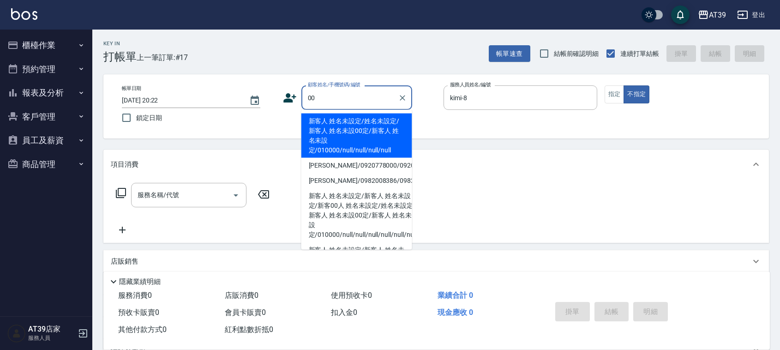
click at [375, 135] on li "新客人 姓名未設定/姓名未設定/新客人 姓名未設00定/新客人 姓名未設定/010000/null/null/null/null" at bounding box center [357, 136] width 111 height 44
type input "新客人 姓名未設定/姓名未設定/新客人 姓名未設00定/新客人 姓名未設定/010000/null/null/null/null"
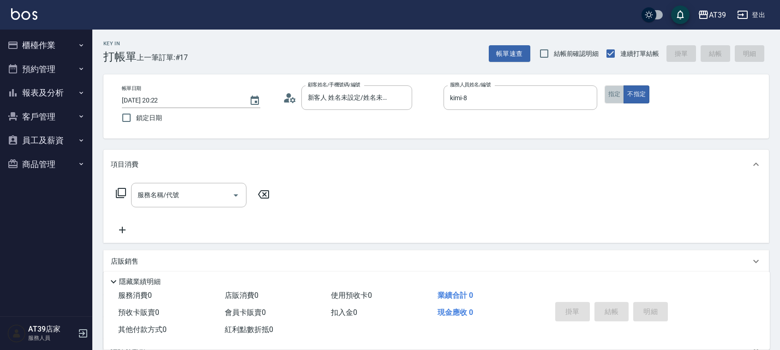
click at [609, 97] on button "指定" at bounding box center [615, 94] width 20 height 18
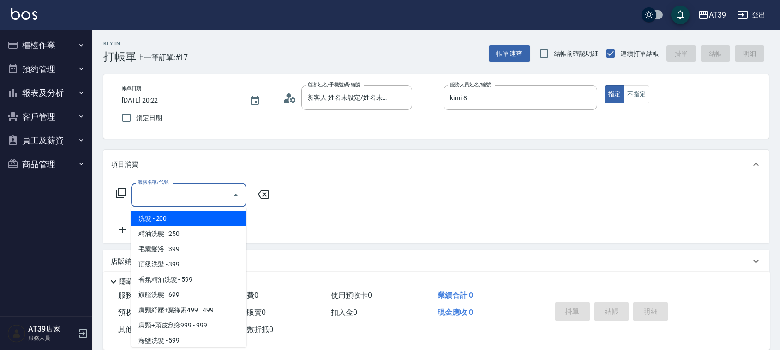
click at [193, 202] on input "服務名稱/代號" at bounding box center [181, 195] width 93 height 16
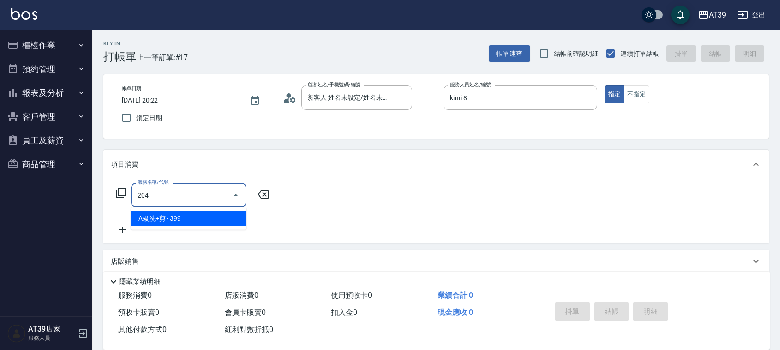
click at [206, 223] on span "A級洗+剪 - 399" at bounding box center [188, 218] width 115 height 15
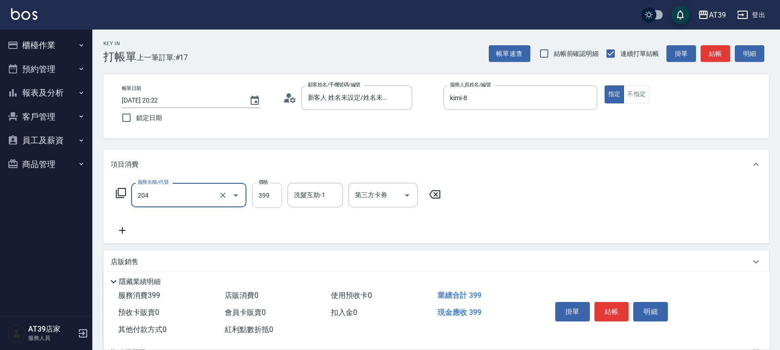
type input "A級洗+剪(204)"
click at [263, 197] on input "399" at bounding box center [267, 195] width 30 height 25
type input "500"
click at [345, 192] on form "洗髮互助-1 洗髮互助-1" at bounding box center [318, 195] width 61 height 24
click at [317, 197] on input "洗髮互助-1" at bounding box center [315, 195] width 47 height 16
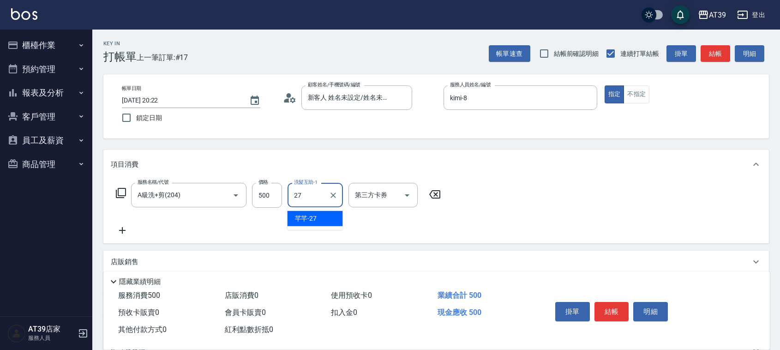
click at [314, 225] on div "芊芊 -27" at bounding box center [315, 218] width 55 height 15
type input "芊芊-27"
click at [709, 59] on button "結帳" at bounding box center [716, 53] width 30 height 17
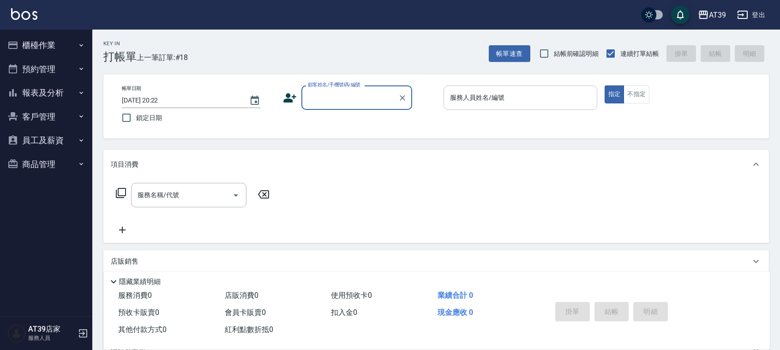
click at [509, 90] on input "服務人員姓名/編號" at bounding box center [520, 98] width 145 height 16
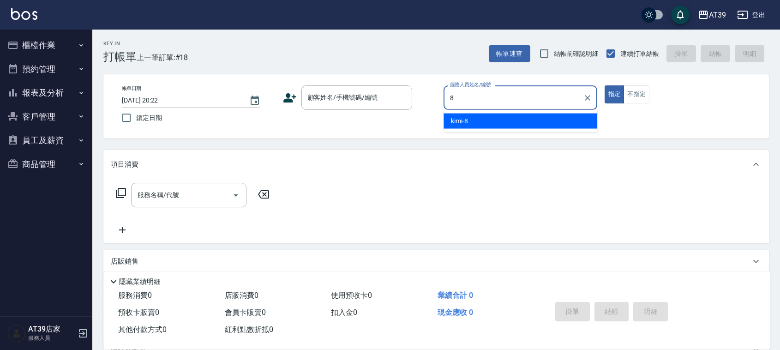
click at [485, 118] on div "kimi -8" at bounding box center [521, 121] width 154 height 15
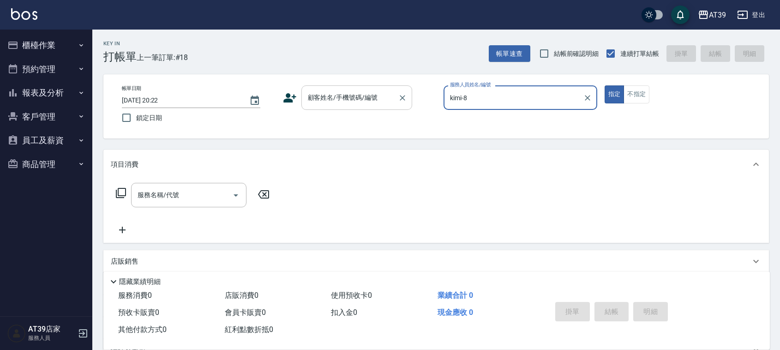
type input "kimi-8"
click at [359, 99] on div "顧客姓名/手機號碼/編號 顧客姓名/手機號碼/編號" at bounding box center [357, 97] width 111 height 24
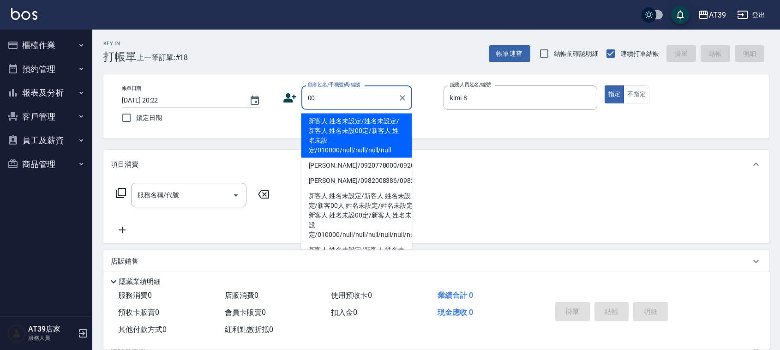
click at [341, 126] on li "新客人 姓名未設定/姓名未設定/新客人 姓名未設00定/新客人 姓名未設定/010000/null/null/null/null" at bounding box center [357, 136] width 111 height 44
type input "新客人 姓名未設定/姓名未設定/新客人 姓名未設00定/新客人 姓名未設定/010000/null/null/null/null"
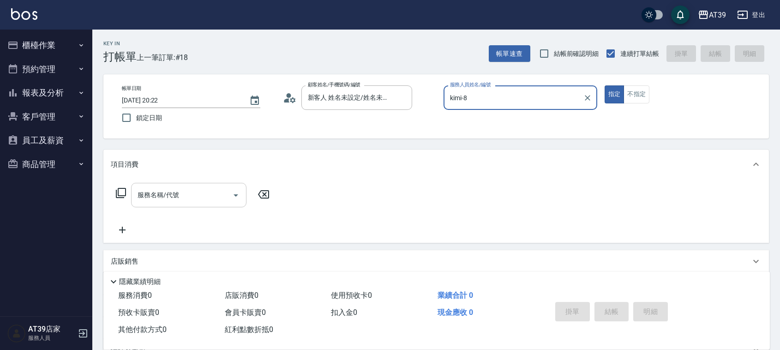
click at [200, 195] on input "服務名稱/代號" at bounding box center [181, 195] width 93 height 16
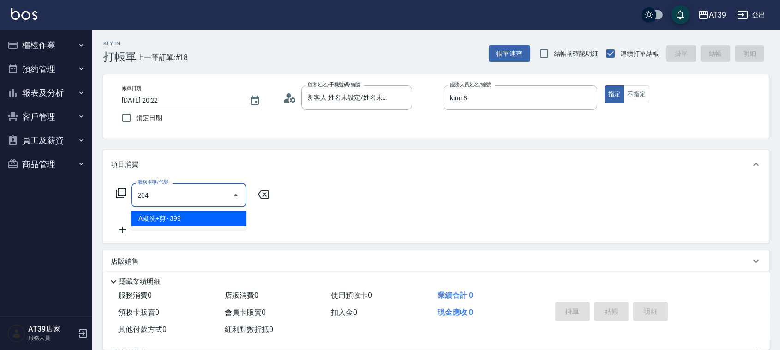
click at [197, 218] on span "A級洗+剪 - 399" at bounding box center [188, 218] width 115 height 15
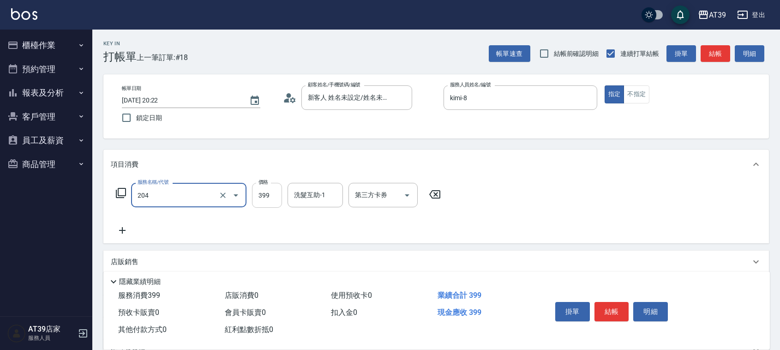
click at [278, 193] on input "399" at bounding box center [267, 195] width 30 height 25
type input "A級洗+剪(204)"
type input "500"
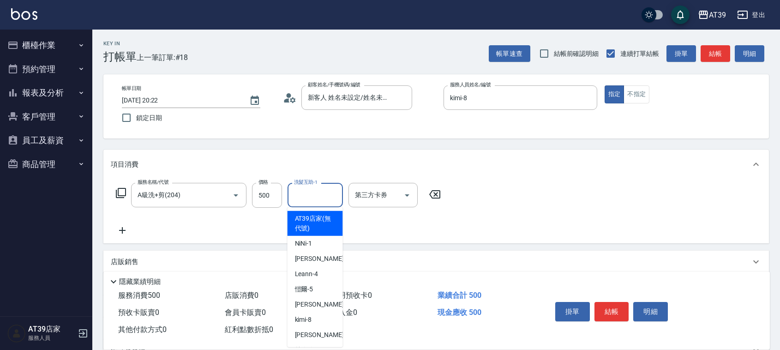
click at [320, 194] on div "洗髮互助-1 洗髮互助-1" at bounding box center [315, 195] width 55 height 24
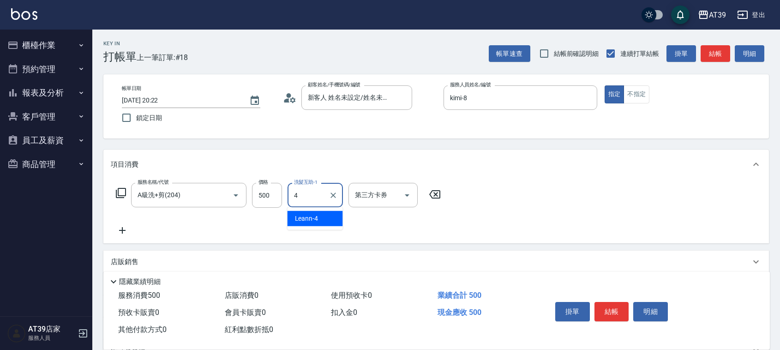
click at [321, 211] on div "Leann -4" at bounding box center [315, 218] width 55 height 15
type input "Leann-4"
click at [722, 54] on button "結帳" at bounding box center [716, 53] width 30 height 17
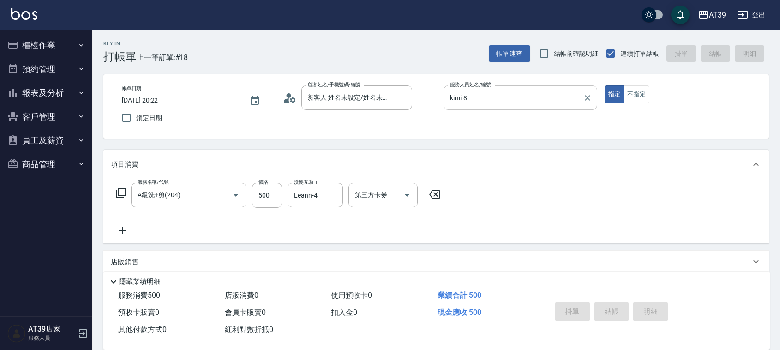
type input "2025/08/21 20:23"
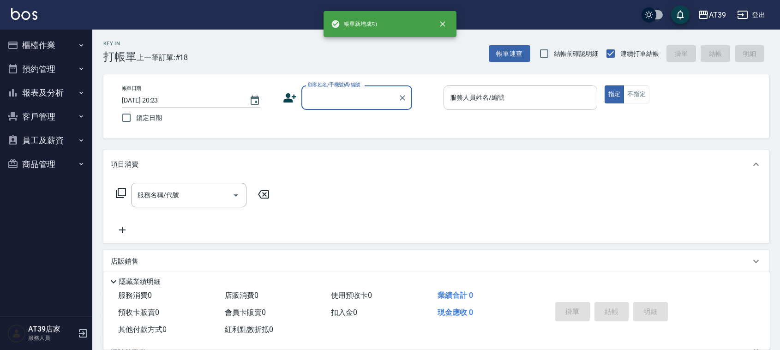
click at [485, 97] on input "服務人員姓名/編號" at bounding box center [520, 98] width 145 height 16
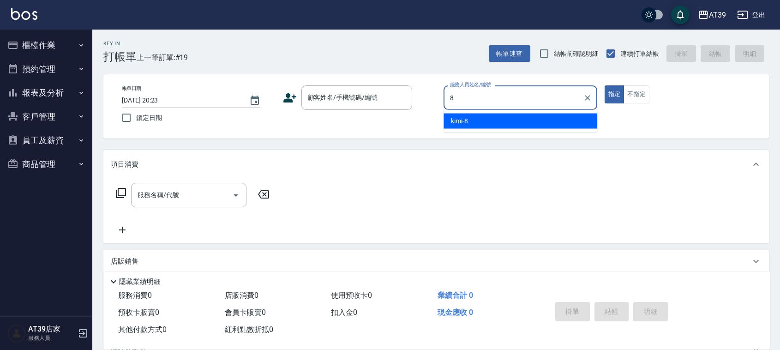
click at [486, 121] on div "kimi -8" at bounding box center [521, 121] width 154 height 15
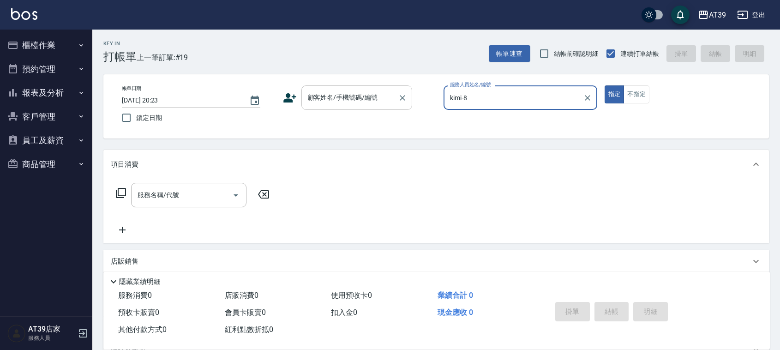
type input "kimi-8"
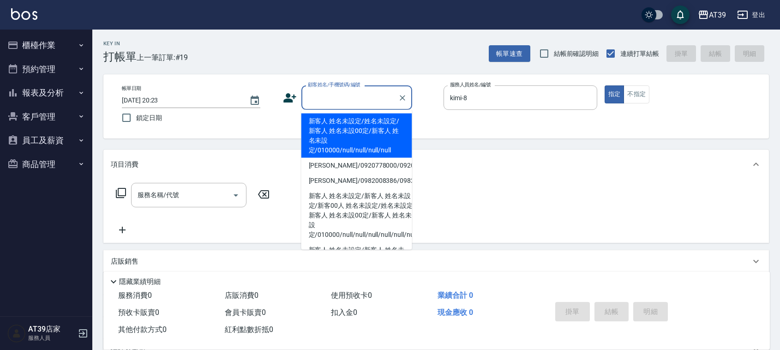
click at [357, 98] on input "顧客姓名/手機號碼/編號" at bounding box center [350, 98] width 89 height 16
drag, startPoint x: 352, startPoint y: 121, endPoint x: 230, endPoint y: 175, distance: 134.6
click at [352, 121] on li "新客人 姓名未設定/姓名未設定/新客人 姓名未設00定/新客人 姓名未設定/010000/null/null/null/null" at bounding box center [357, 136] width 111 height 44
type input "新客人 姓名未設定/姓名未設定/新客人 姓名未設00定/新客人 姓名未設定/010000/null/null/null/null"
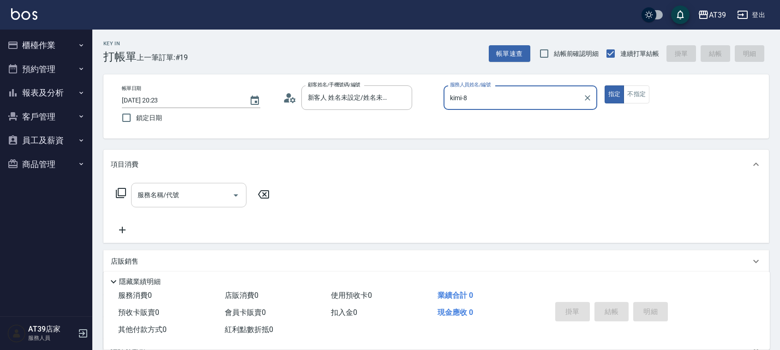
click at [218, 188] on div "服務名稱/代號" at bounding box center [188, 195] width 115 height 24
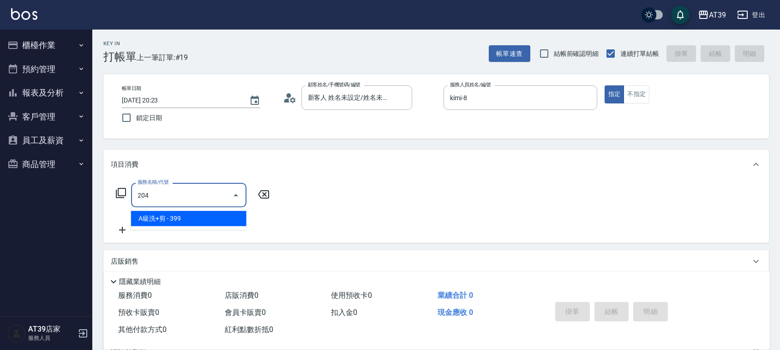
click at [209, 222] on span "A級洗+剪 - 399" at bounding box center [188, 218] width 115 height 15
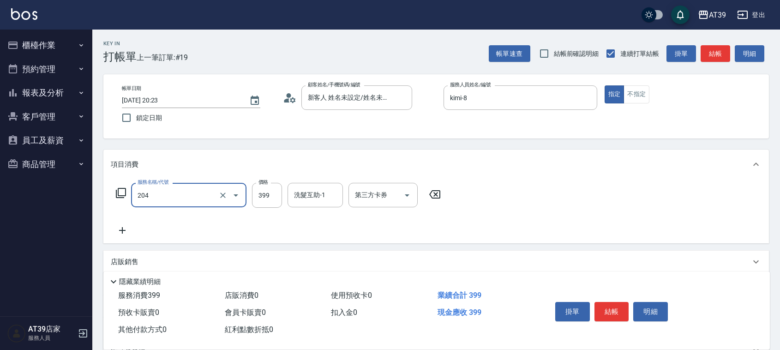
type input "A級洗+剪(204)"
click at [248, 192] on div "服務名稱/代號 A級洗+剪(204) 服務名稱/代號 價格 399 價格 洗髮互助-1 洗髮互助-1 第三方卡券 第三方卡券" at bounding box center [279, 195] width 336 height 25
click at [260, 194] on input "399" at bounding box center [267, 195] width 30 height 25
type input "400"
click at [720, 48] on button "結帳" at bounding box center [716, 53] width 30 height 17
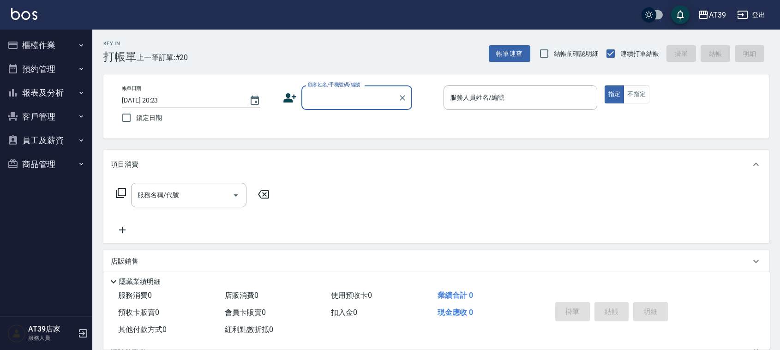
click at [29, 44] on button "櫃檯作業" at bounding box center [46, 45] width 85 height 24
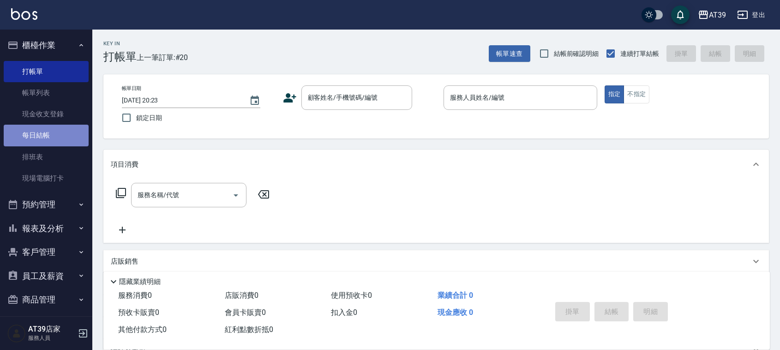
click at [58, 136] on link "每日結帳" at bounding box center [46, 135] width 85 height 21
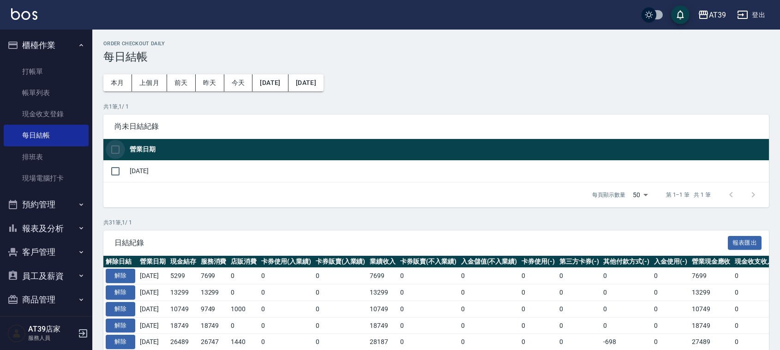
click at [114, 144] on input "checkbox" at bounding box center [115, 149] width 19 height 19
checkbox input "true"
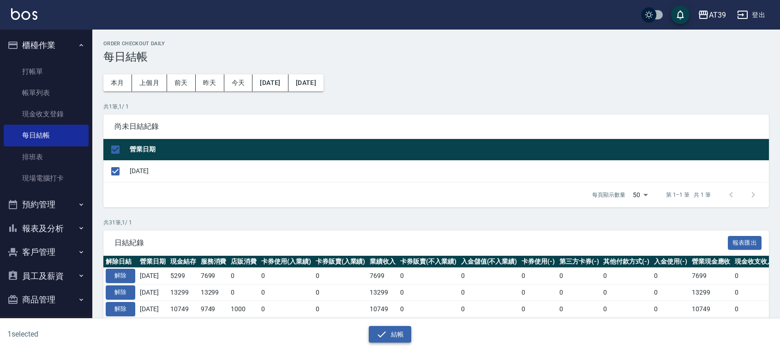
click at [379, 338] on icon "button" at bounding box center [381, 334] width 11 height 11
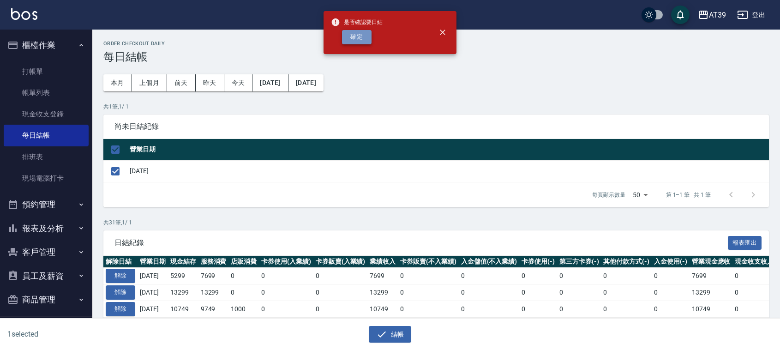
click at [358, 37] on button "確定" at bounding box center [357, 37] width 30 height 14
checkbox input "false"
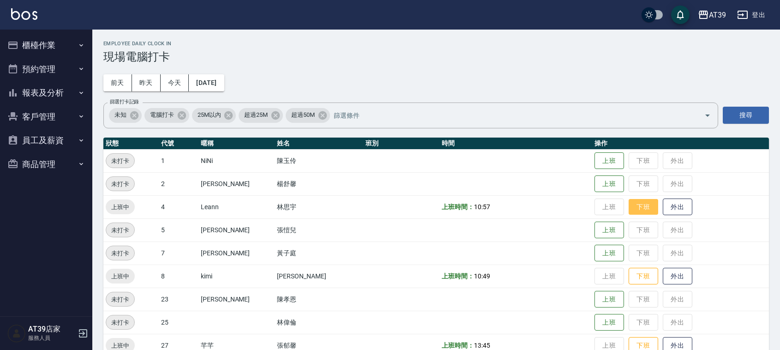
click at [643, 202] on button "下班" at bounding box center [644, 207] width 30 height 16
click at [631, 278] on button "下班" at bounding box center [644, 276] width 30 height 16
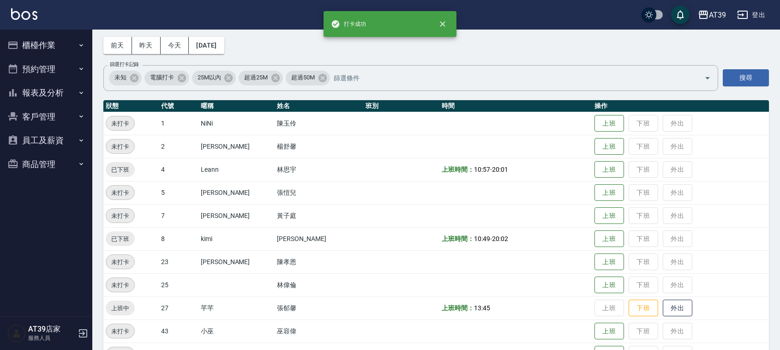
scroll to position [58, 0]
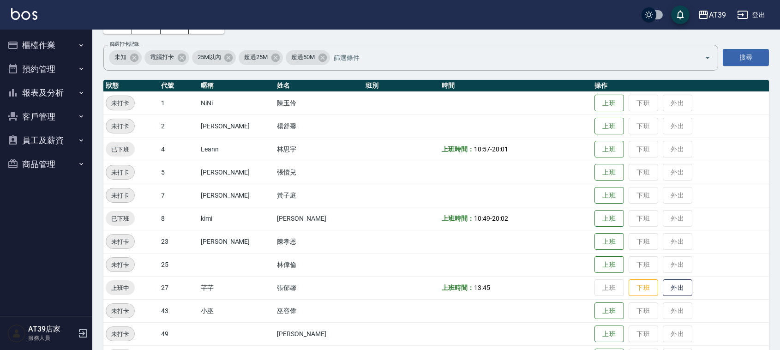
click at [629, 275] on td "上班 下班 外出" at bounding box center [681, 264] width 177 height 23
click at [635, 285] on button "下班" at bounding box center [644, 288] width 30 height 16
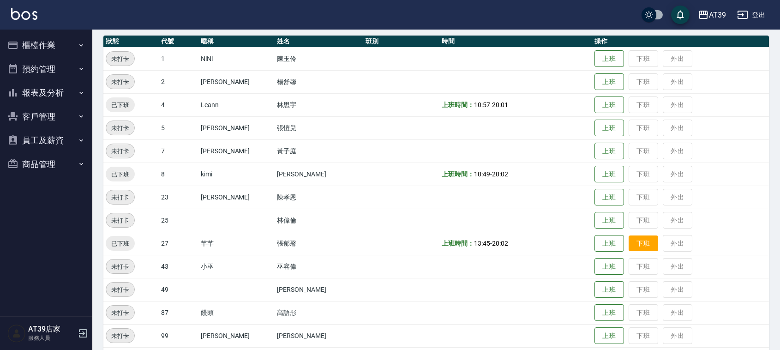
scroll to position [156, 0]
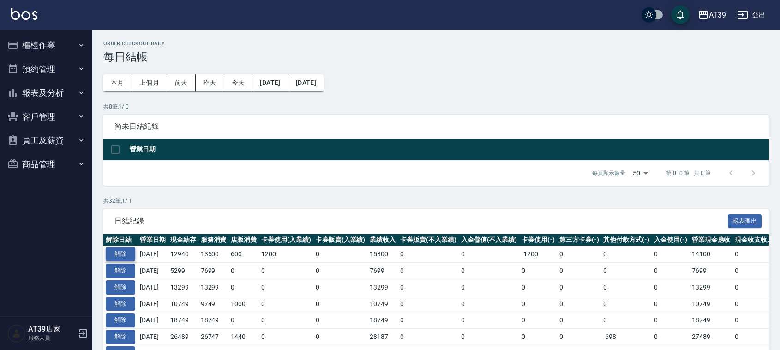
click at [120, 252] on button "解除" at bounding box center [121, 254] width 30 height 14
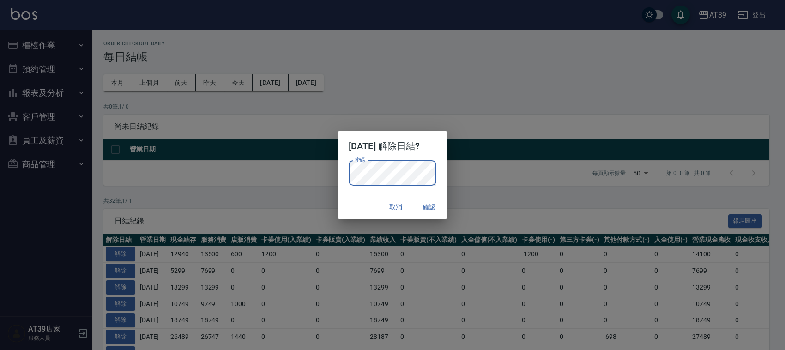
click at [359, 196] on div "取消 確認" at bounding box center [393, 207] width 110 height 24
click at [438, 206] on button "確認" at bounding box center [429, 207] width 30 height 17
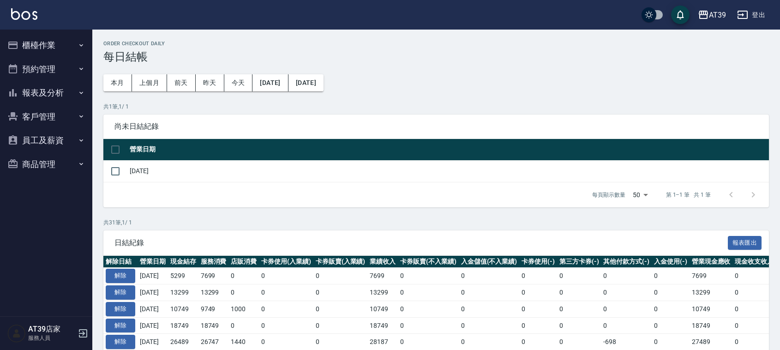
click at [32, 42] on button "櫃檯作業" at bounding box center [46, 45] width 85 height 24
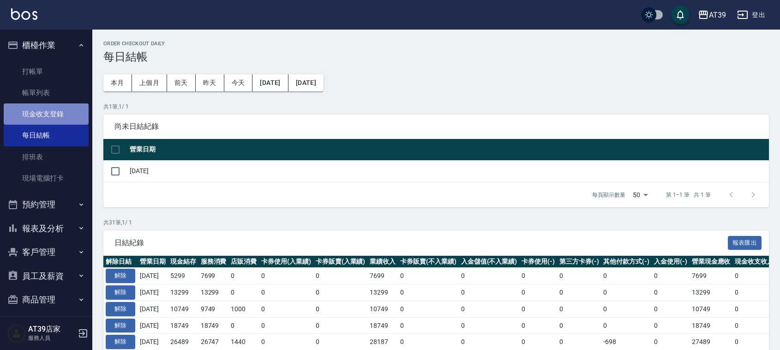
click at [56, 114] on link "現金收支登錄" at bounding box center [46, 113] width 85 height 21
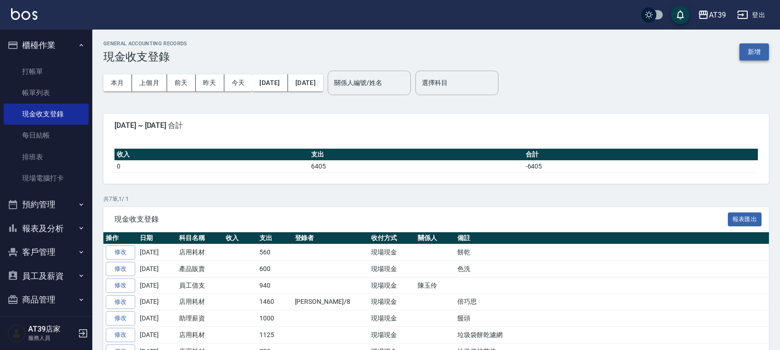
click at [745, 52] on button "新增" at bounding box center [755, 51] width 30 height 17
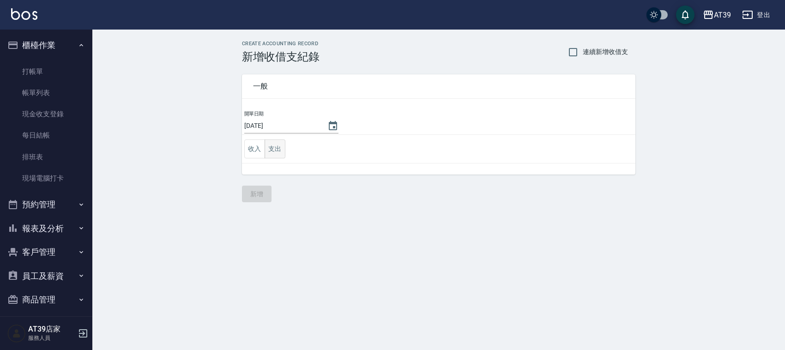
click at [273, 151] on button "支出" at bounding box center [275, 148] width 21 height 19
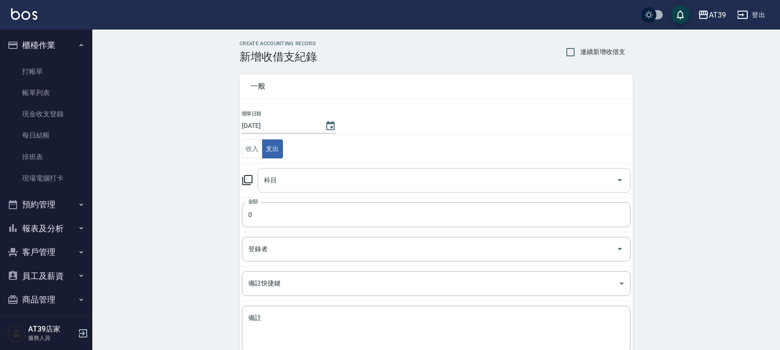
click at [324, 181] on input "科目" at bounding box center [437, 180] width 351 height 16
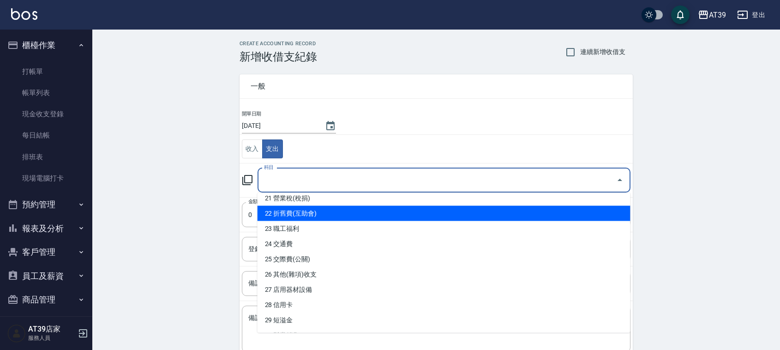
scroll to position [346, 0]
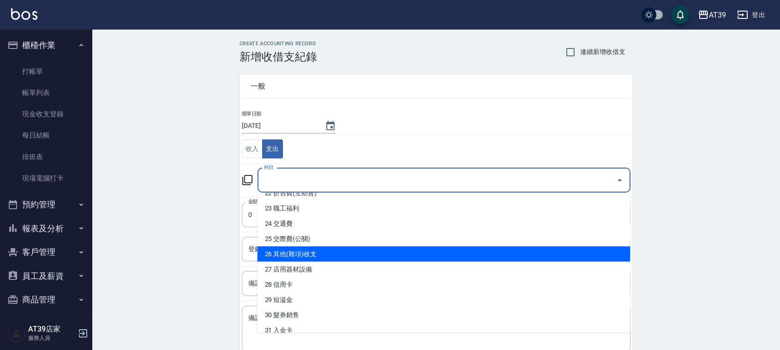
click at [327, 252] on li "26 其他(雜項)收支" at bounding box center [444, 254] width 373 height 15
type input "26 其他(雜項)收支"
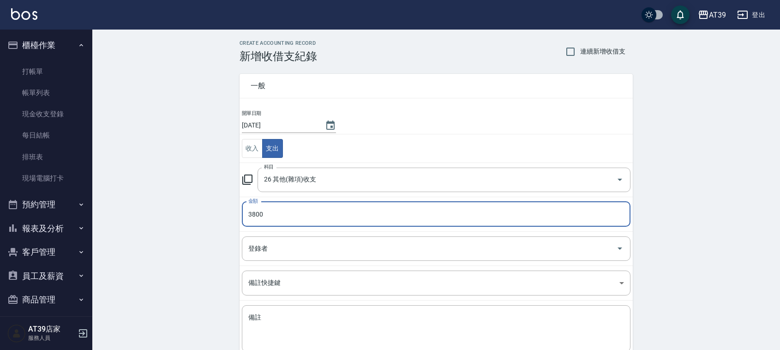
scroll to position [58, 0]
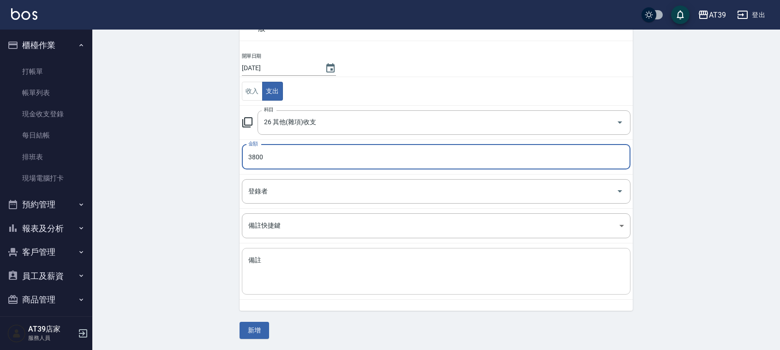
type input "3800"
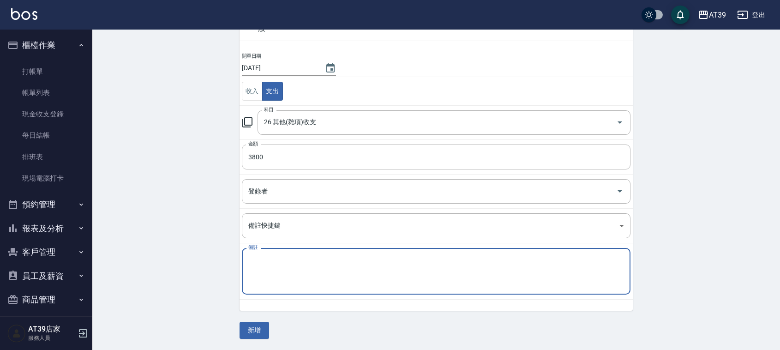
drag, startPoint x: 292, startPoint y: 265, endPoint x: 283, endPoint y: 278, distance: 15.6
click at [292, 266] on textarea "備註" at bounding box center [436, 271] width 376 height 31
type textarea "e"
type textarea "ㄠ"
type textarea "公會費"
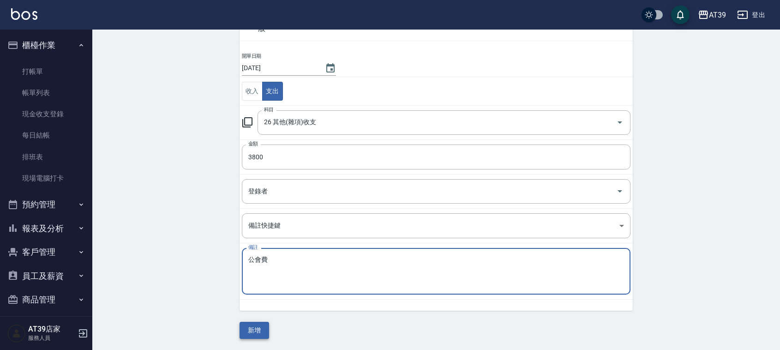
click at [245, 327] on button "新增" at bounding box center [255, 330] width 30 height 17
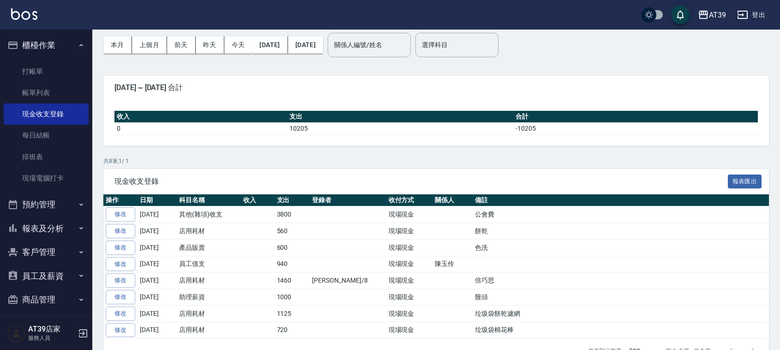
scroll to position [58, 0]
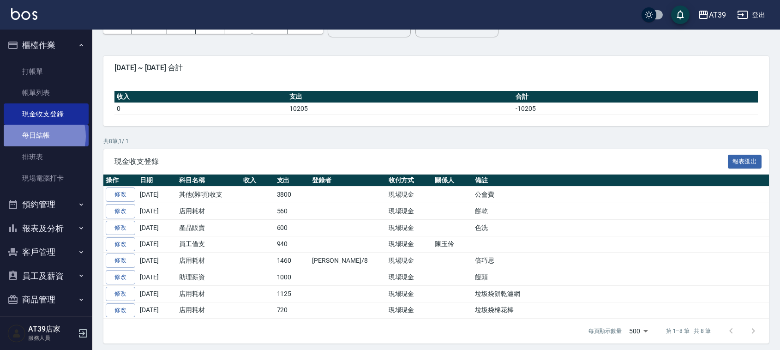
click at [36, 136] on link "每日結帳" at bounding box center [46, 135] width 85 height 21
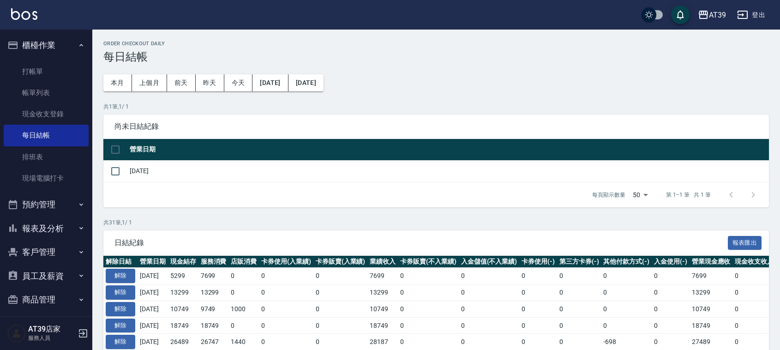
click at [110, 151] on input "checkbox" at bounding box center [115, 149] width 19 height 19
checkbox input "true"
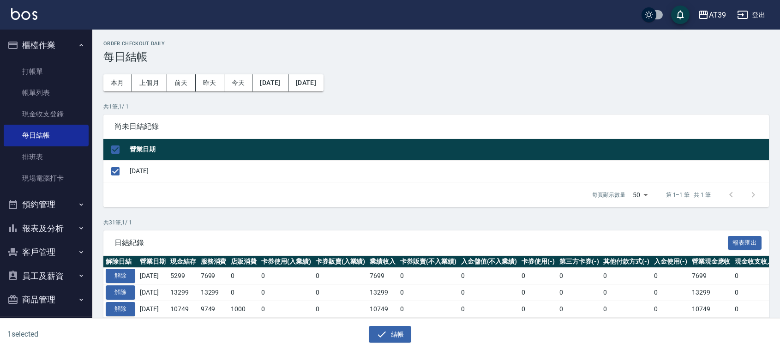
click at [384, 343] on div "1 selected 結帳" at bounding box center [390, 335] width 780 height 32
click at [384, 349] on div "1 selected 結帳" at bounding box center [390, 335] width 780 height 32
click at [386, 340] on icon "button" at bounding box center [381, 334] width 11 height 11
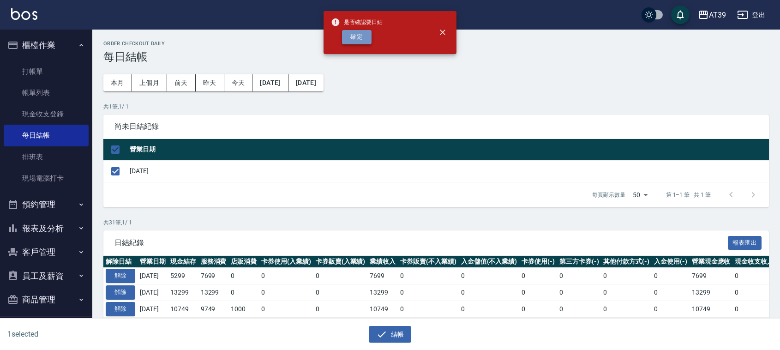
click at [358, 36] on button "確定" at bounding box center [357, 37] width 30 height 14
checkbox input "false"
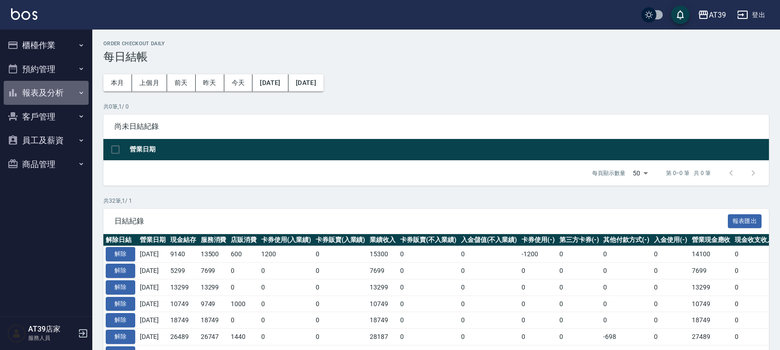
click at [74, 98] on button "報表及分析" at bounding box center [46, 93] width 85 height 24
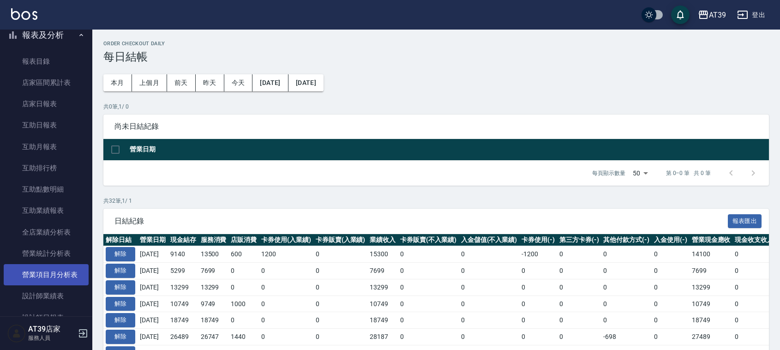
scroll to position [115, 0]
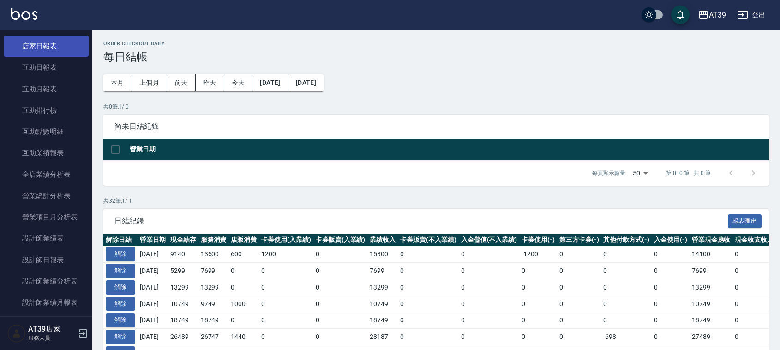
click at [59, 50] on link "店家日報表" at bounding box center [46, 46] width 85 height 21
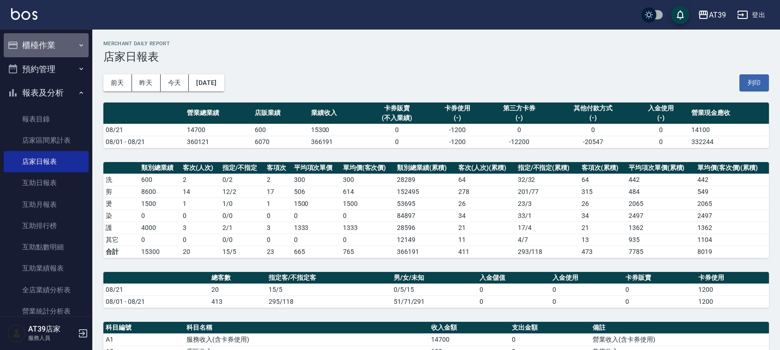
click at [55, 47] on button "櫃檯作業" at bounding box center [46, 45] width 85 height 24
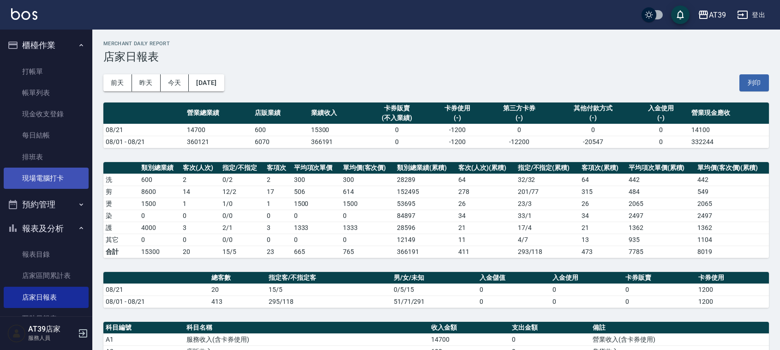
click at [45, 184] on link "現場電腦打卡" at bounding box center [46, 178] width 85 height 21
